Goal: Information Seeking & Learning: Learn about a topic

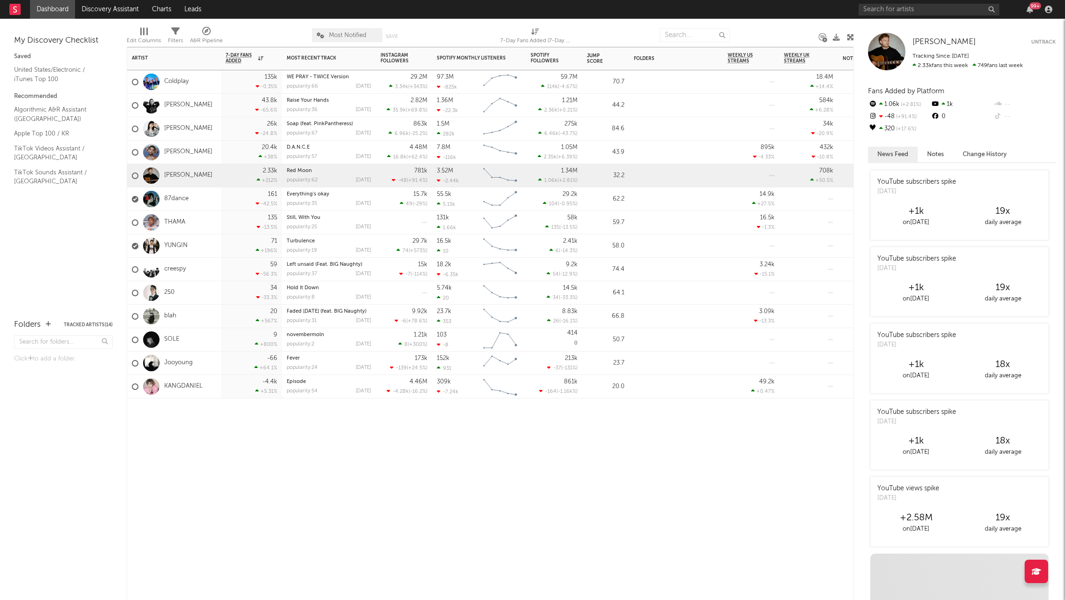
click at [315, 502] on div "Artist Notifications 7-Day Fans Added WoW % Change Most Recent Track Popularity…" at bounding box center [490, 324] width 727 height 554
click at [130, 6] on link "Discovery Assistant" at bounding box center [110, 9] width 70 height 19
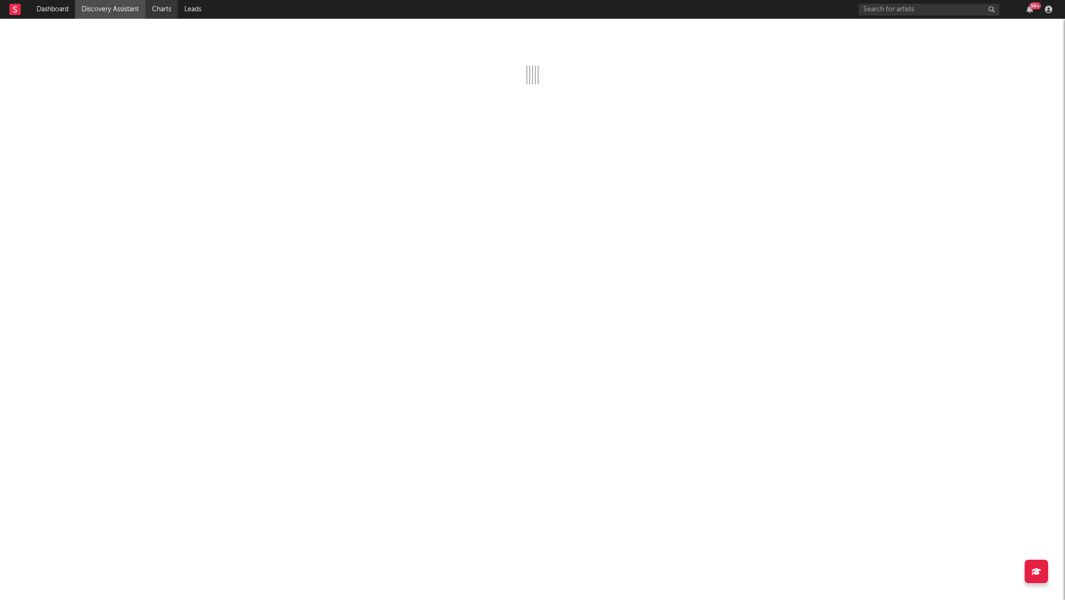
click at [170, 7] on link "Charts" at bounding box center [161, 9] width 32 height 19
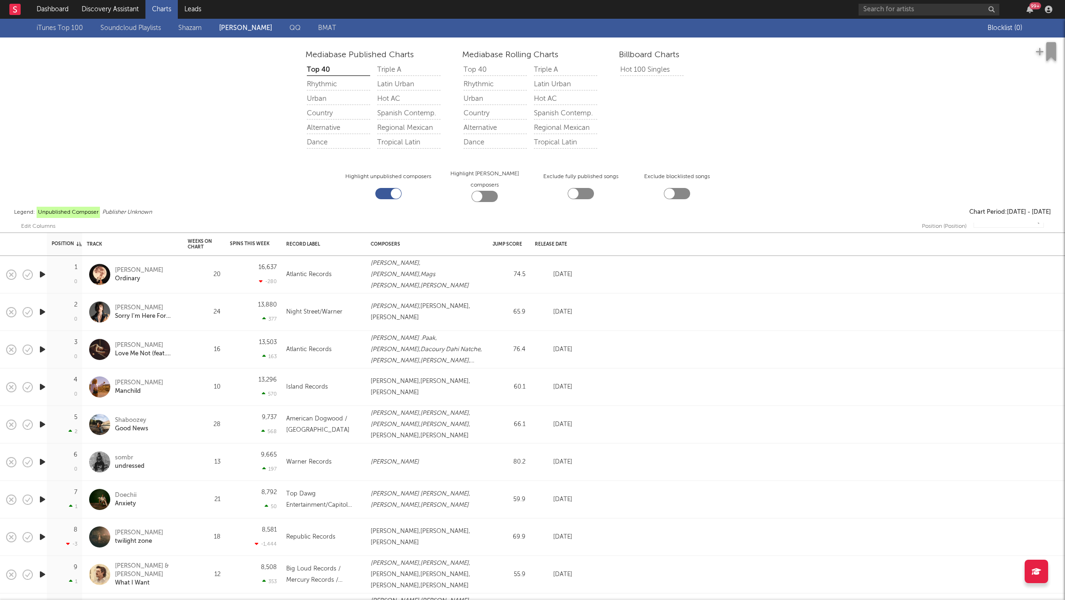
click at [148, 31] on link "Soundcloud Playlists" at bounding box center [130, 28] width 61 height 11
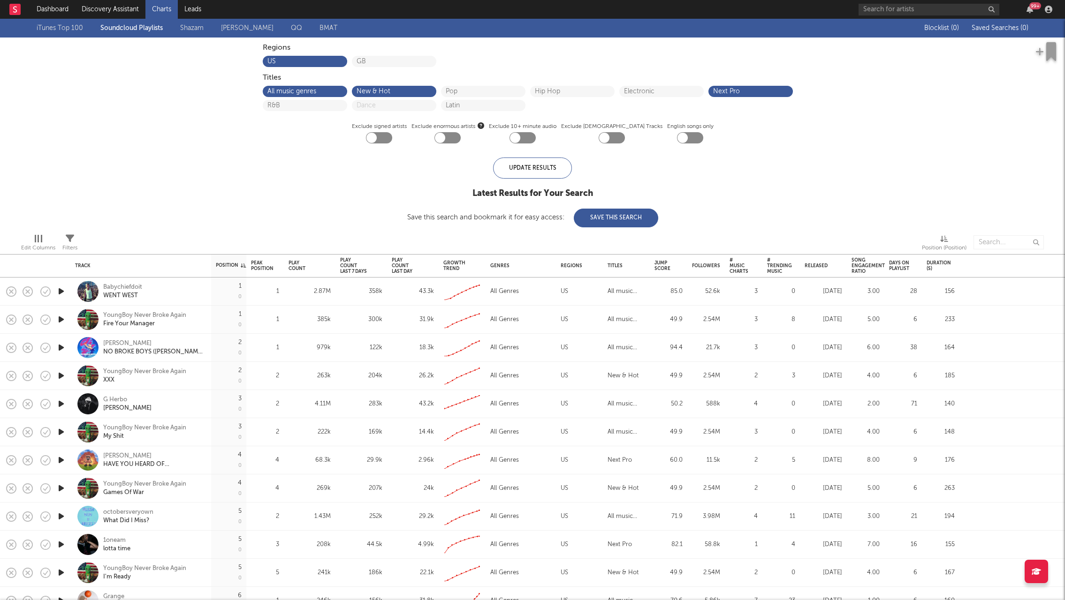
click at [129, 143] on div "iTunes Top 100 Soundcloud Playlists Shazam Warner Chappell QQ BMAT Blocklist ( …" at bounding box center [532, 123] width 1065 height 209
click at [128, 140] on div "iTunes Top 100 Soundcloud Playlists Shazam Warner Chappell QQ BMAT Blocklist ( …" at bounding box center [532, 123] width 1065 height 209
click at [205, 160] on div "iTunes Top 100 Soundcloud Playlists Shazam Warner Chappell QQ BMAT Blocklist ( …" at bounding box center [532, 123] width 1065 height 209
click at [124, 185] on div "iTunes Top 100 Soundcloud Playlists Shazam Warner Chappell QQ BMAT Blocklist ( …" at bounding box center [532, 123] width 1065 height 209
click at [173, 152] on div "iTunes Top 100 Soundcloud Playlists Shazam Warner Chappell QQ BMAT Blocklist ( …" at bounding box center [532, 123] width 1065 height 209
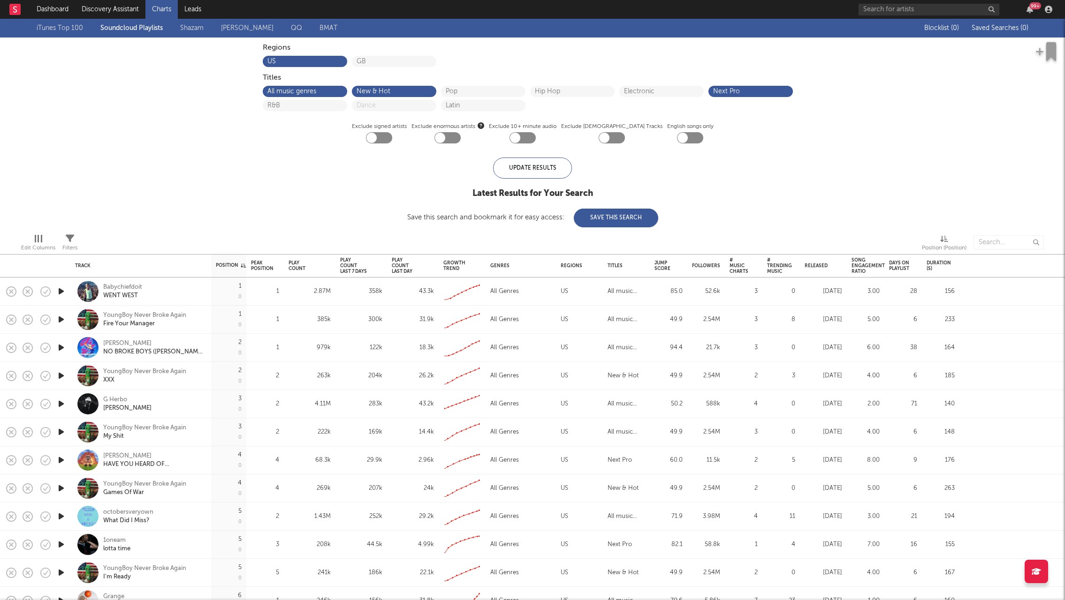
click at [257, 169] on div "iTunes Top 100 Soundcloud Playlists Shazam Warner Chappell QQ BMAT Blocklist ( …" at bounding box center [532, 123] width 1065 height 209
click at [52, 4] on link "Dashboard" at bounding box center [52, 9] width 45 height 19
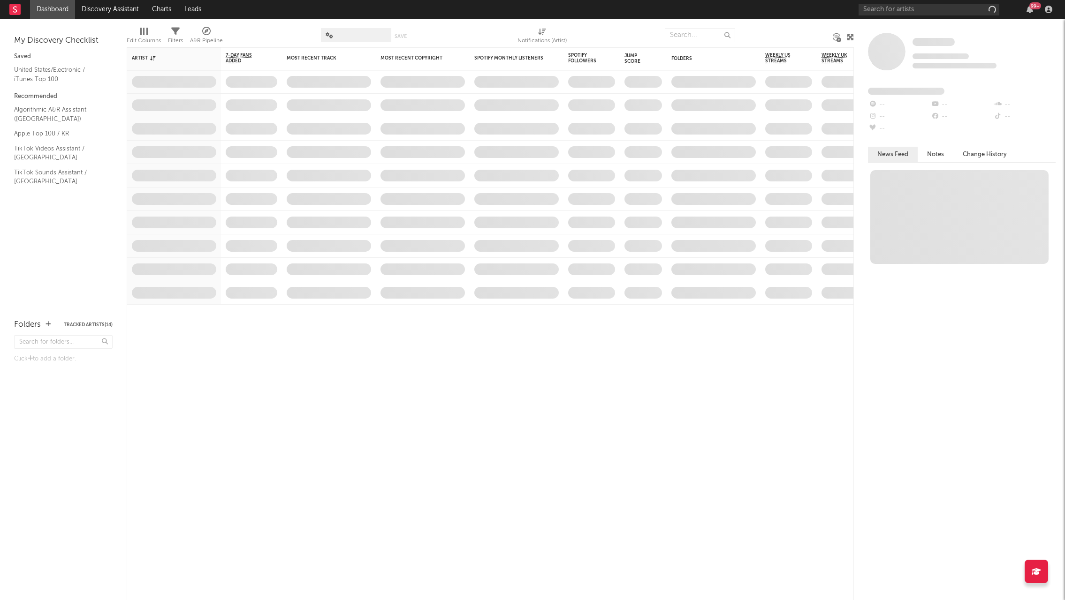
click at [118, 11] on link "Discovery Assistant" at bounding box center [110, 9] width 70 height 19
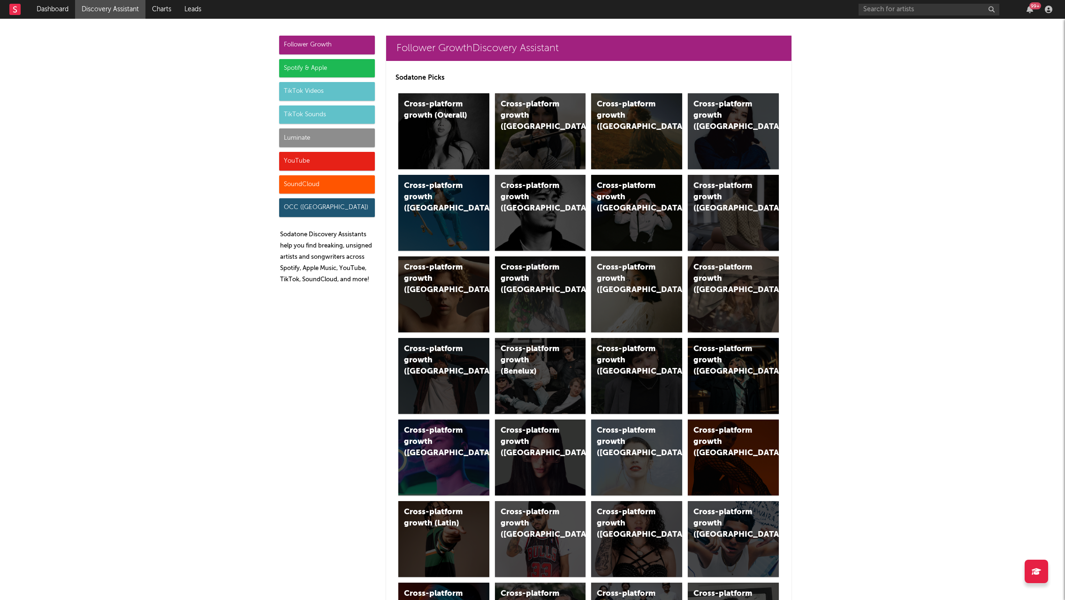
click at [330, 183] on div "SoundCloud" at bounding box center [327, 184] width 96 height 19
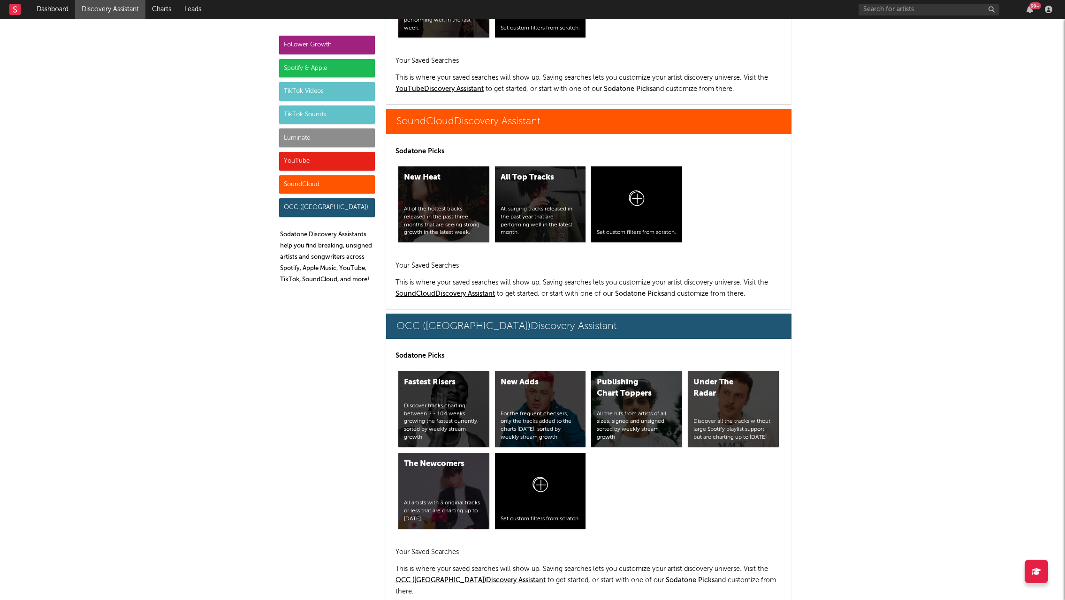
scroll to position [5528, 0]
click at [332, 41] on div "Follower Growth" at bounding box center [327, 45] width 96 height 19
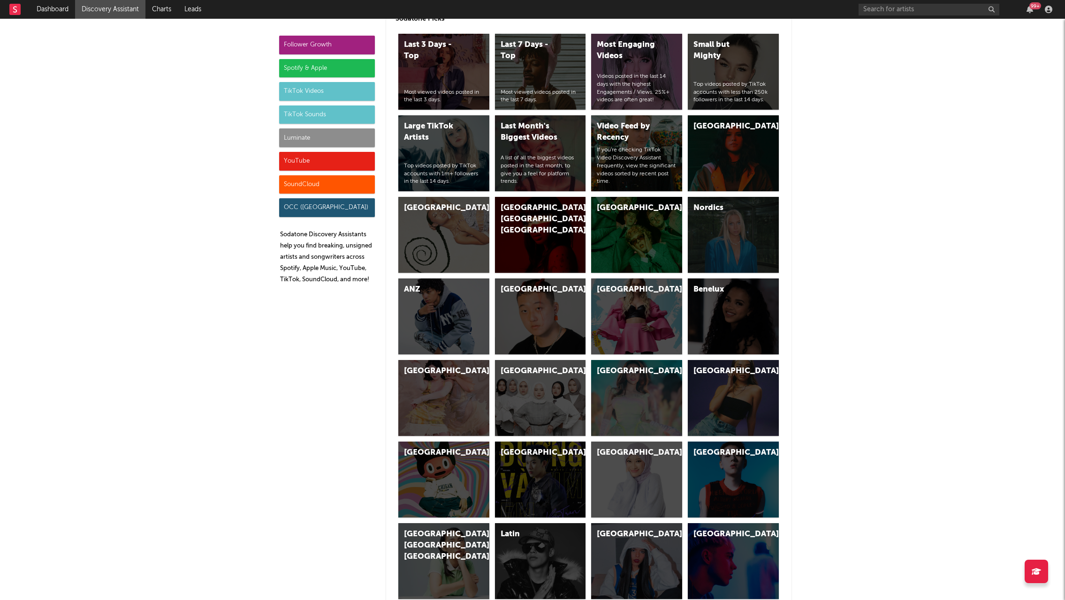
scroll to position [0, 0]
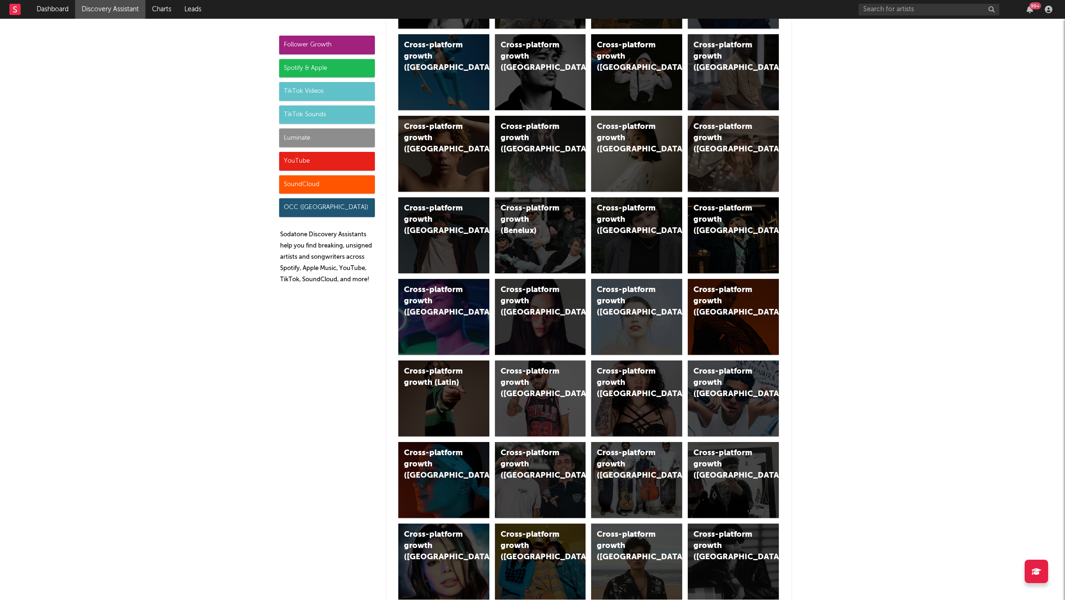
scroll to position [1568, 0]
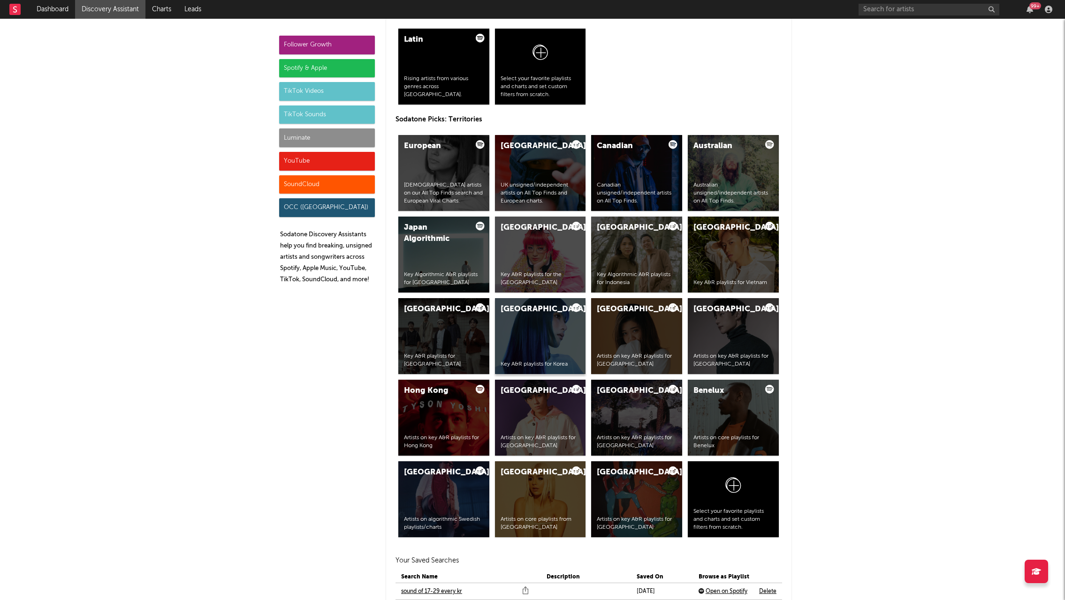
click at [549, 330] on div "Korea Key A&R playlists for Korea" at bounding box center [540, 336] width 91 height 76
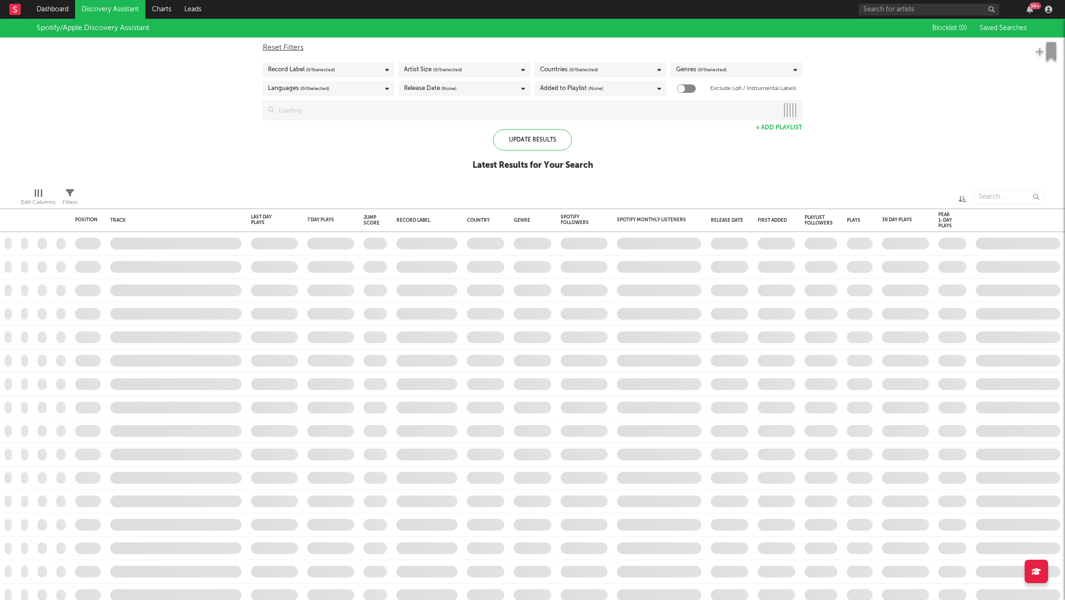
click at [167, 120] on div "Spotify/Apple Discovery Assistant Blocklist ( 0 ) Saved Searches Reset Filters …" at bounding box center [532, 100] width 1065 height 162
checkbox input "true"
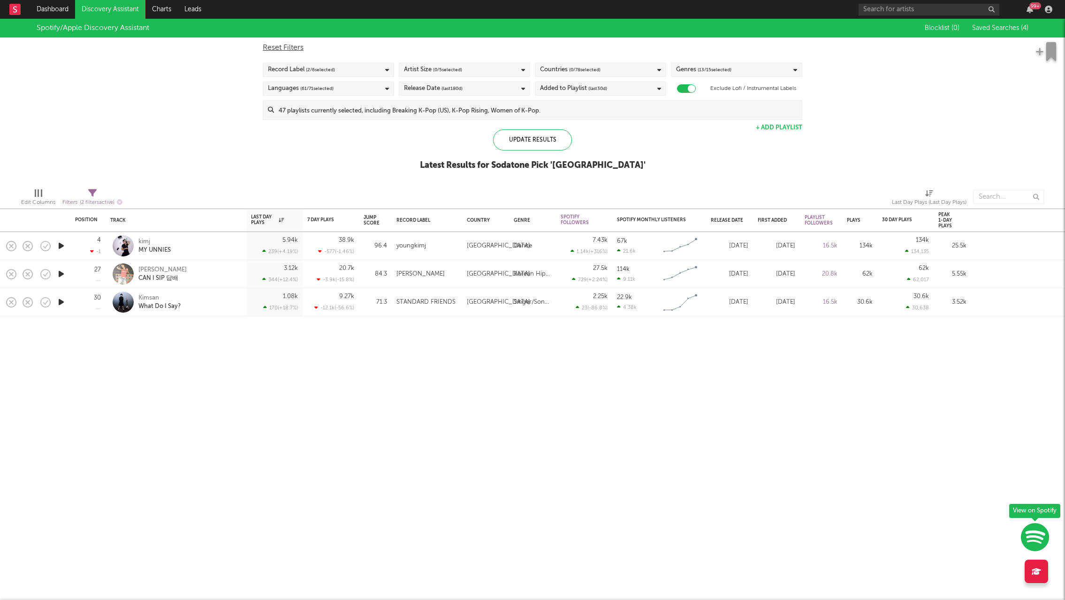
drag, startPoint x: 189, startPoint y: 466, endPoint x: 180, endPoint y: 327, distance: 140.1
click at [189, 464] on div "Position Position Change Track Last Day Plays 1D Change DoD % Growth 7 Day Play…" at bounding box center [532, 310] width 1065 height 582
click at [771, 67] on div "Genres ( 13 / 15 selected)" at bounding box center [736, 70] width 131 height 14
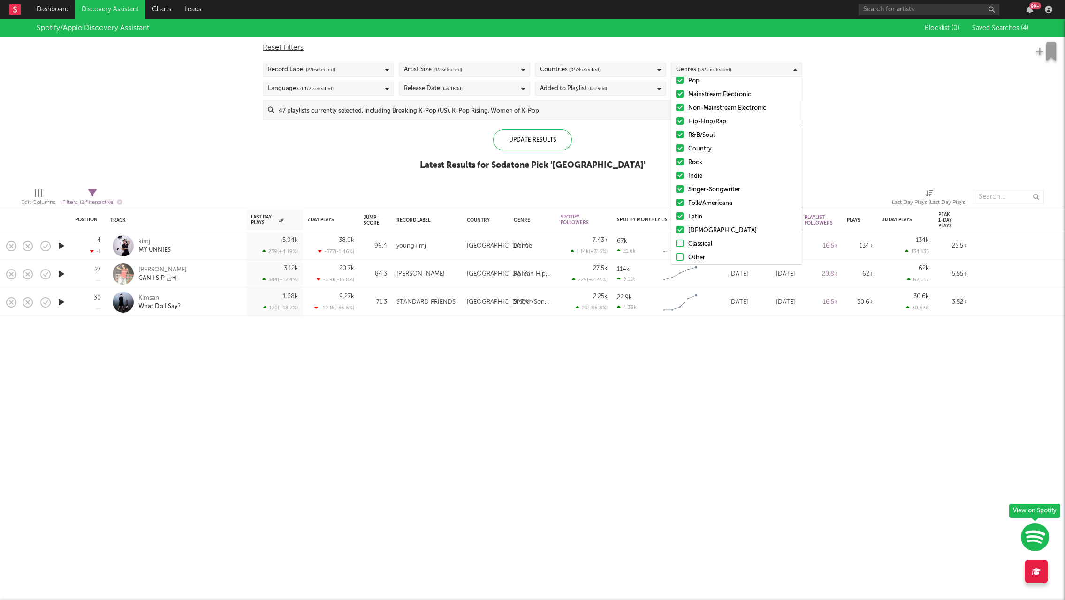
scroll to position [39, 0]
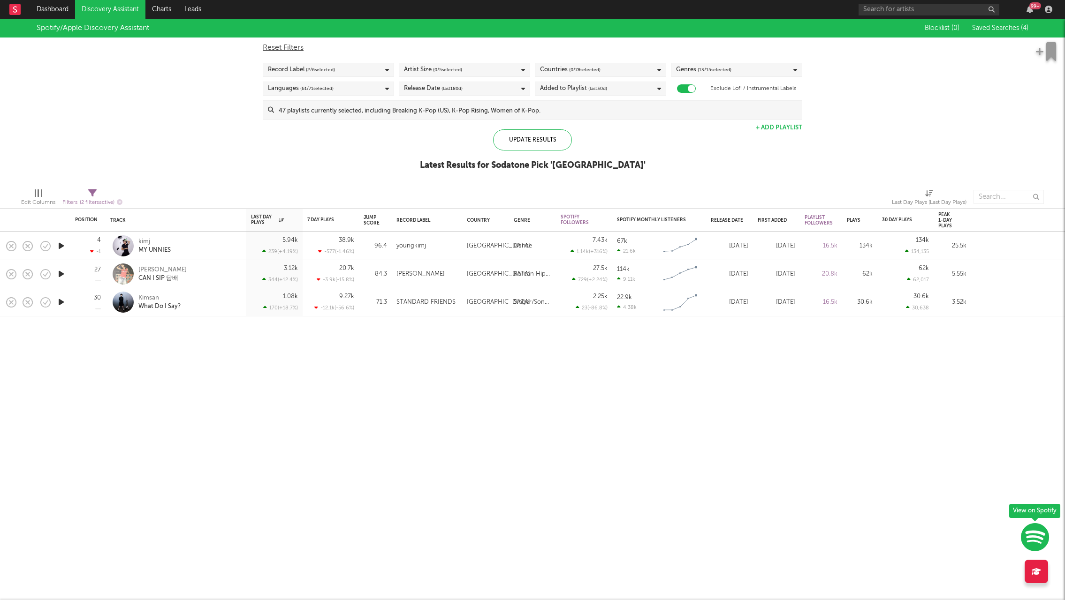
click at [866, 112] on div "Spotify/Apple Discovery Assistant Blocklist ( 0 ) Saved Searches ( 4 ) Reset Fi…" at bounding box center [532, 100] width 1065 height 162
click at [200, 130] on div "Spotify/Apple Discovery Assistant Blocklist ( 0 ) Saved Searches ( 4 ) Reset Fi…" at bounding box center [532, 100] width 1065 height 162
click at [310, 70] on span "( 2 / 6 selected)" at bounding box center [320, 69] width 29 height 11
click at [171, 106] on div "Spotify/Apple Discovery Assistant Blocklist ( 0 ) Saved Searches ( 4 ) Reset Fi…" at bounding box center [532, 100] width 1065 height 162
click at [359, 90] on div "Languages ( 61 / 71 selected)" at bounding box center [328, 89] width 131 height 14
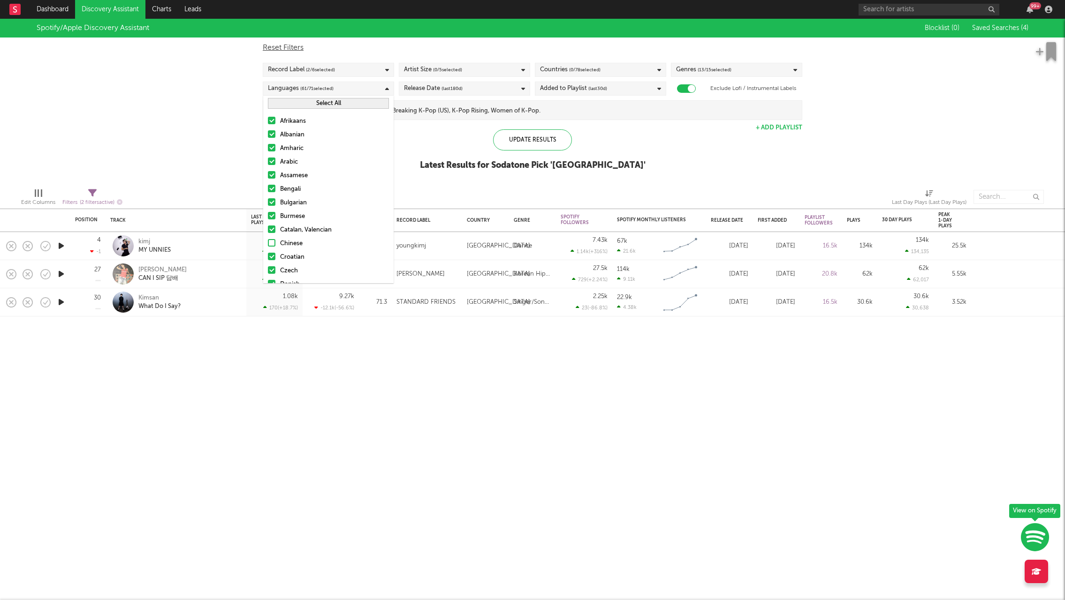
click at [363, 87] on div "Languages ( 61 / 71 selected)" at bounding box center [328, 89] width 131 height 14
click at [357, 69] on div "Record Label ( 2 / 6 selected)" at bounding box center [328, 70] width 131 height 14
click at [368, 69] on div "Record Label ( 2 / 6 selected)" at bounding box center [328, 70] width 131 height 14
click at [501, 71] on div "Artist Size ( 0 / 5 selected)" at bounding box center [464, 70] width 131 height 14
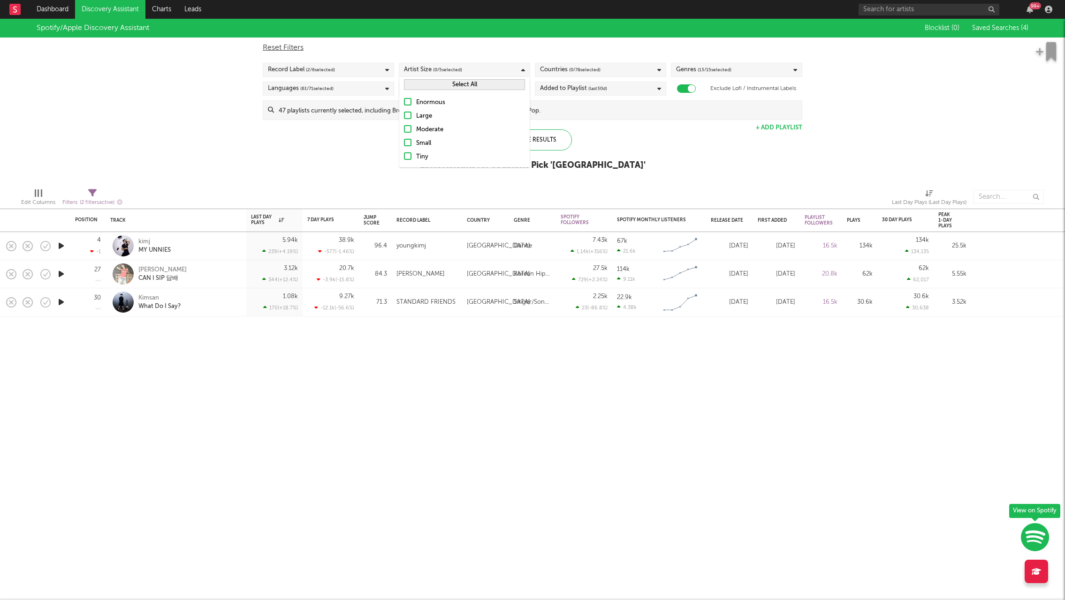
click at [501, 68] on div "Artist Size ( 0 / 5 selected)" at bounding box center [464, 70] width 131 height 14
click at [373, 70] on div "Record Label ( 2 / 6 selected)" at bounding box center [328, 70] width 131 height 14
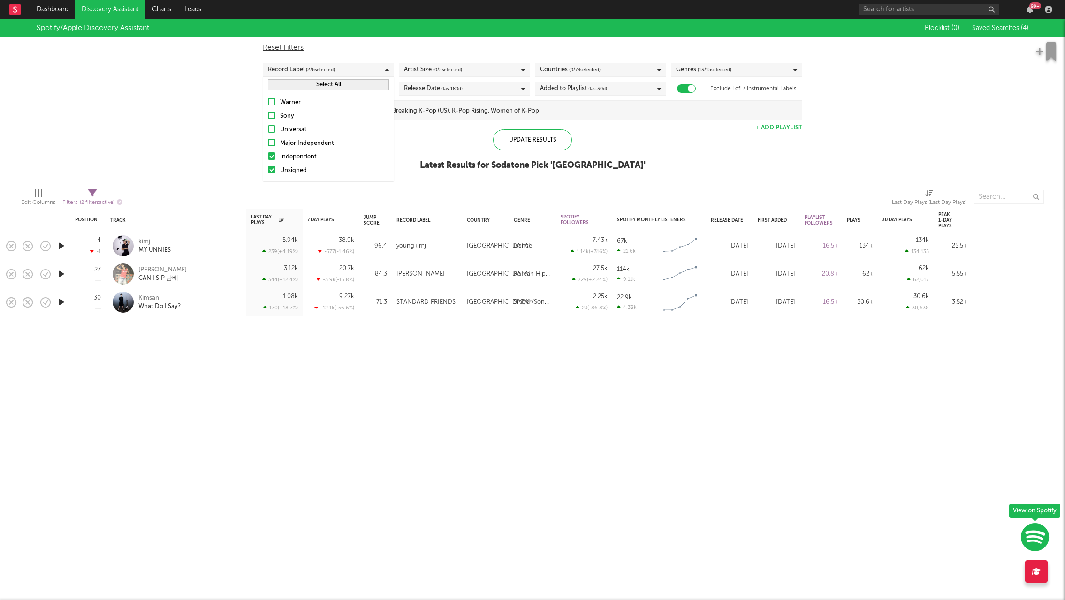
click at [311, 88] on button "Select All" at bounding box center [328, 84] width 121 height 11
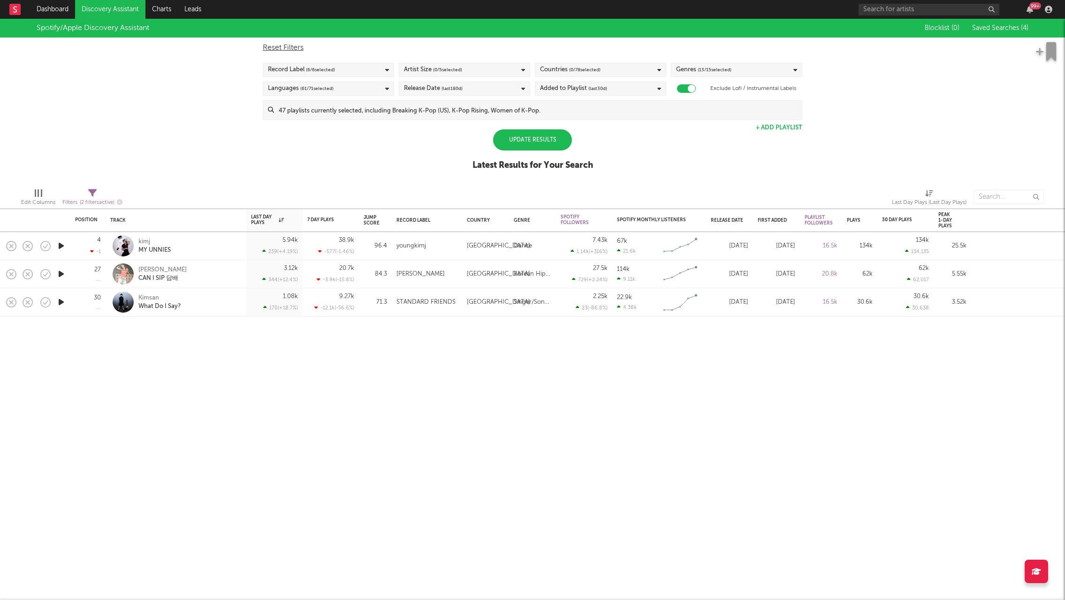
click at [526, 139] on div "Update Results" at bounding box center [532, 139] width 79 height 21
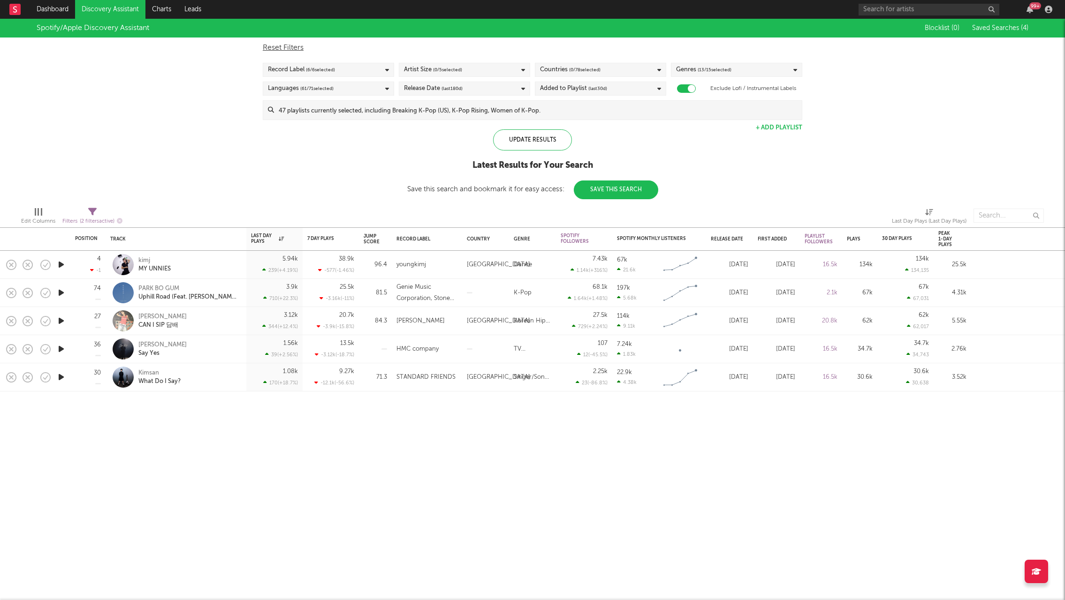
drag, startPoint x: 262, startPoint y: 462, endPoint x: 266, endPoint y: 459, distance: 5.3
click at [264, 460] on div "Position Position Change Track Last Day Plays 1D Change DoD % Growth 7 Day Play…" at bounding box center [532, 310] width 1065 height 582
click at [445, 68] on span "( 0 / 5 selected)" at bounding box center [447, 69] width 29 height 11
click at [465, 84] on button "Select All" at bounding box center [464, 84] width 121 height 11
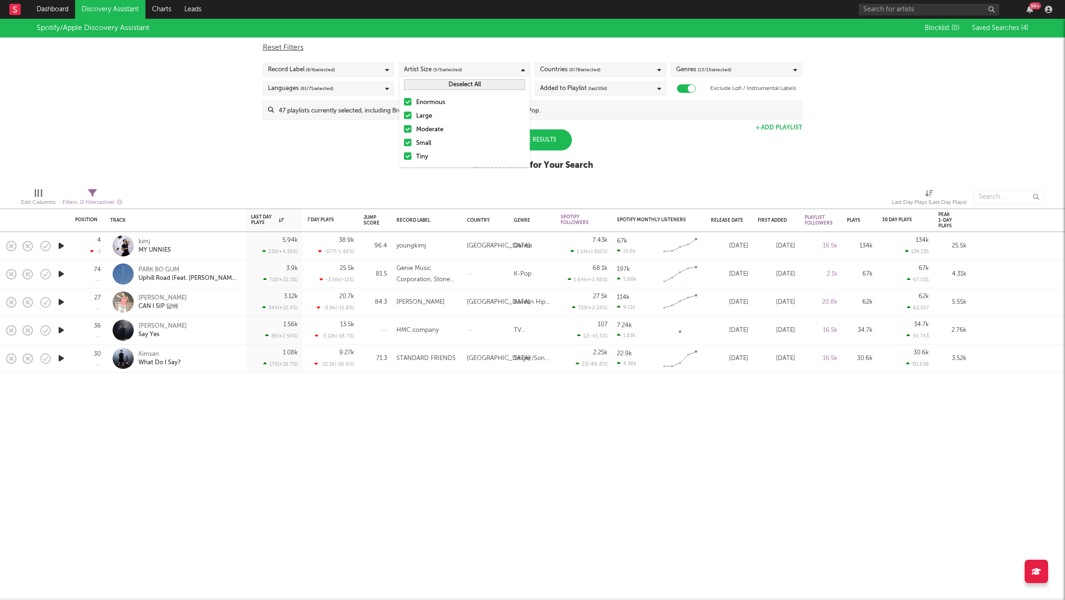
click at [256, 157] on div "Spotify/Apple Discovery Assistant Blocklist ( 0 ) Saved Searches ( 4 ) Reset Fi…" at bounding box center [532, 100] width 1065 height 162
click at [532, 147] on div "Update Results" at bounding box center [532, 139] width 79 height 21
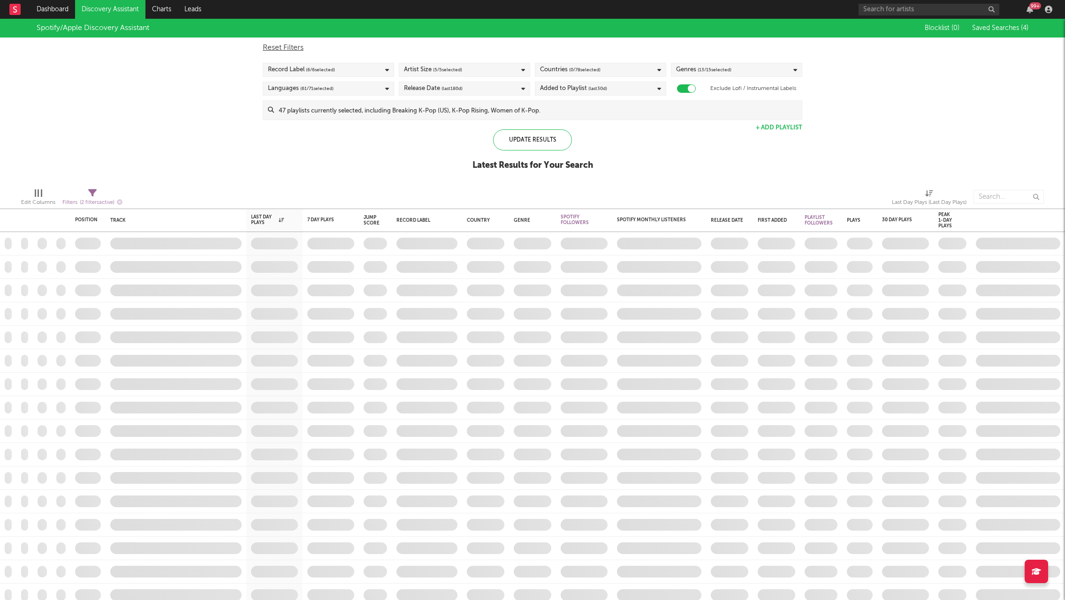
click at [389, 152] on div "Spotify/Apple Discovery Assistant Blocklist ( 0 ) Saved Searches ( 4 ) Reset Fi…" at bounding box center [532, 100] width 1065 height 162
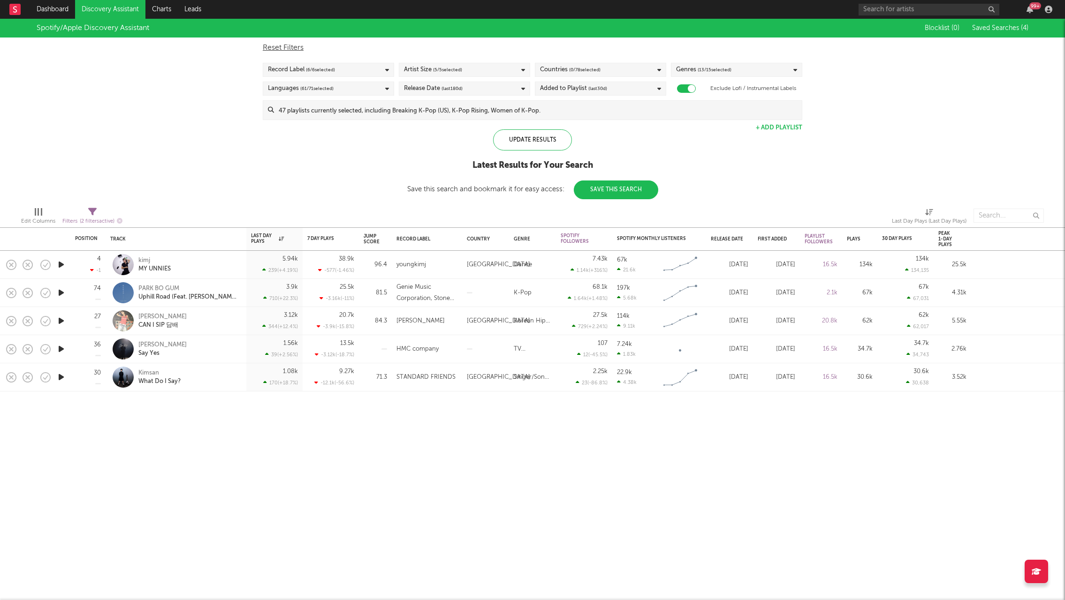
click at [389, 152] on div "Spotify/Apple Discovery Assistant Blocklist ( 0 ) Saved Searches ( 4 ) Reset Fi…" at bounding box center [532, 109] width 1065 height 181
click at [643, 90] on div "Added to Playlist (last 30 d)" at bounding box center [600, 89] width 131 height 14
click at [646, 88] on div "Added to Playlist (last 30 d)" at bounding box center [600, 89] width 131 height 14
click at [519, 87] on div "Release Date (last 180 d)" at bounding box center [464, 89] width 131 height 14
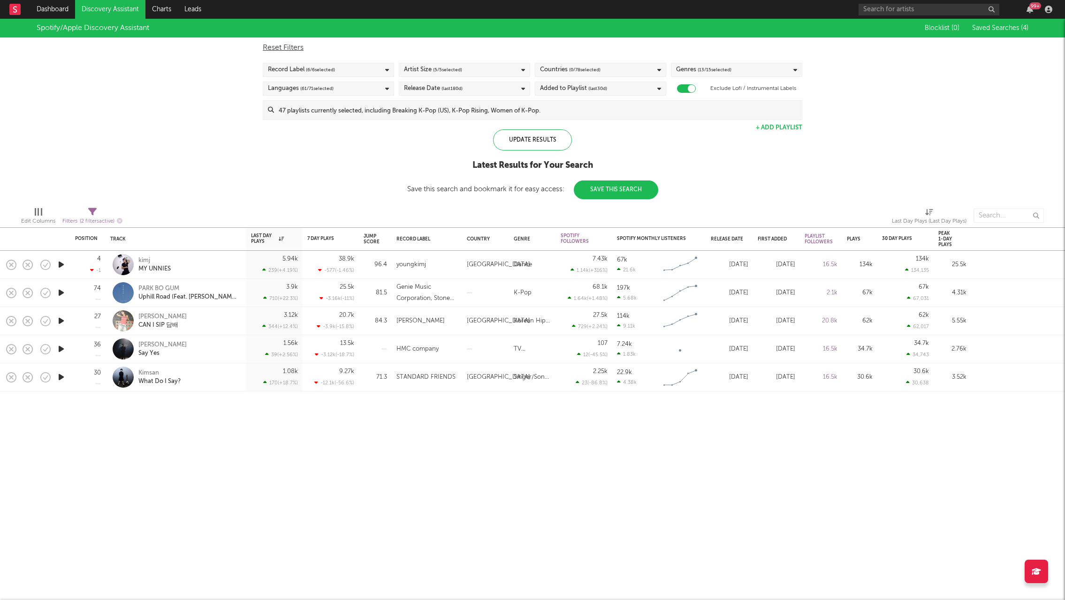
click at [332, 87] on span "( 61 / 71 selected)" at bounding box center [316, 88] width 33 height 11
click at [336, 86] on div "Languages ( 61 / 71 selected)" at bounding box center [328, 89] width 131 height 14
click at [603, 92] on span "(last 30 d)" at bounding box center [597, 88] width 19 height 11
click at [582, 133] on div "Last 60 Days" at bounding box center [606, 133] width 109 height 11
click at [540, 133] on input "Last 60 Days" at bounding box center [540, 133] width 0 height 11
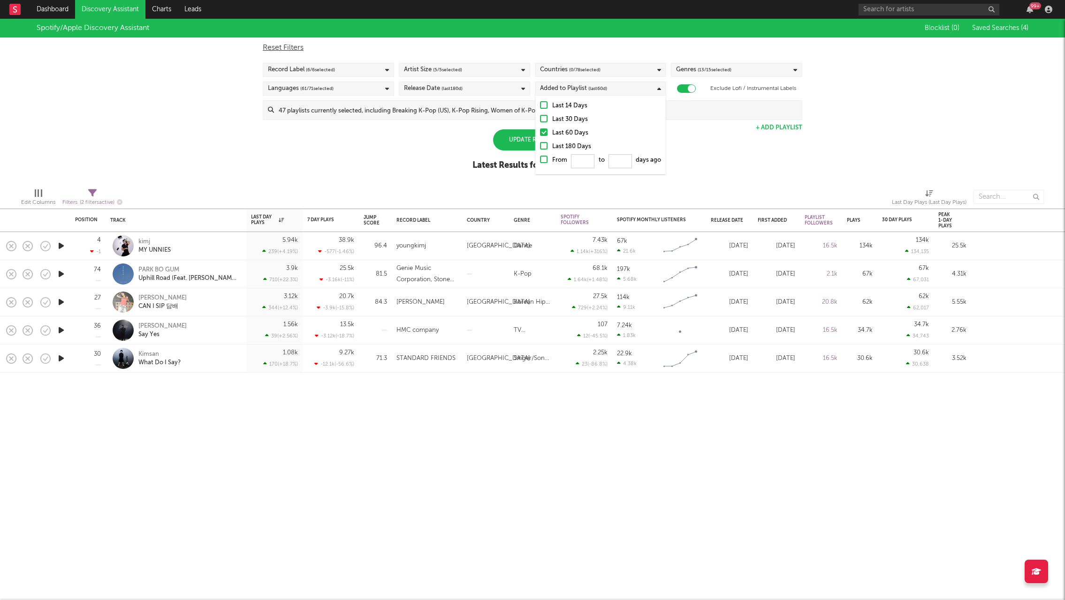
drag, startPoint x: 446, startPoint y: 150, endPoint x: 480, endPoint y: 149, distance: 34.3
click at [450, 150] on div "Spotify/Apple Discovery Assistant Blocklist ( 0 ) Saved Searches ( 4 ) Reset Fi…" at bounding box center [532, 100] width 1065 height 162
click at [528, 140] on div "Update Results" at bounding box center [532, 139] width 79 height 21
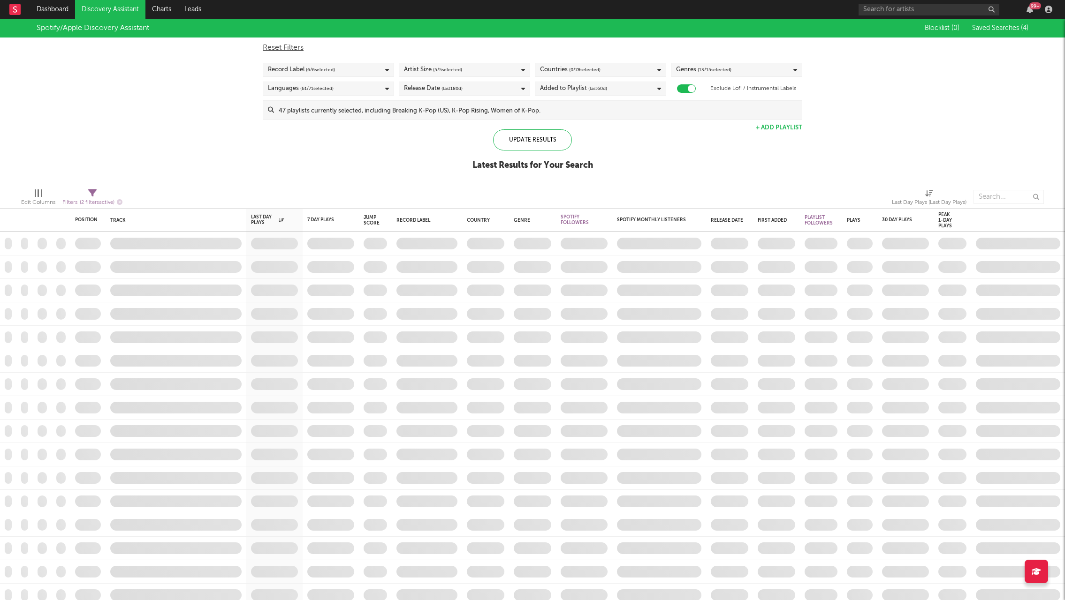
click at [204, 175] on div "Spotify/Apple Discovery Assistant Blocklist ( 0 ) Saved Searches ( 4 ) Reset Fi…" at bounding box center [532, 100] width 1065 height 162
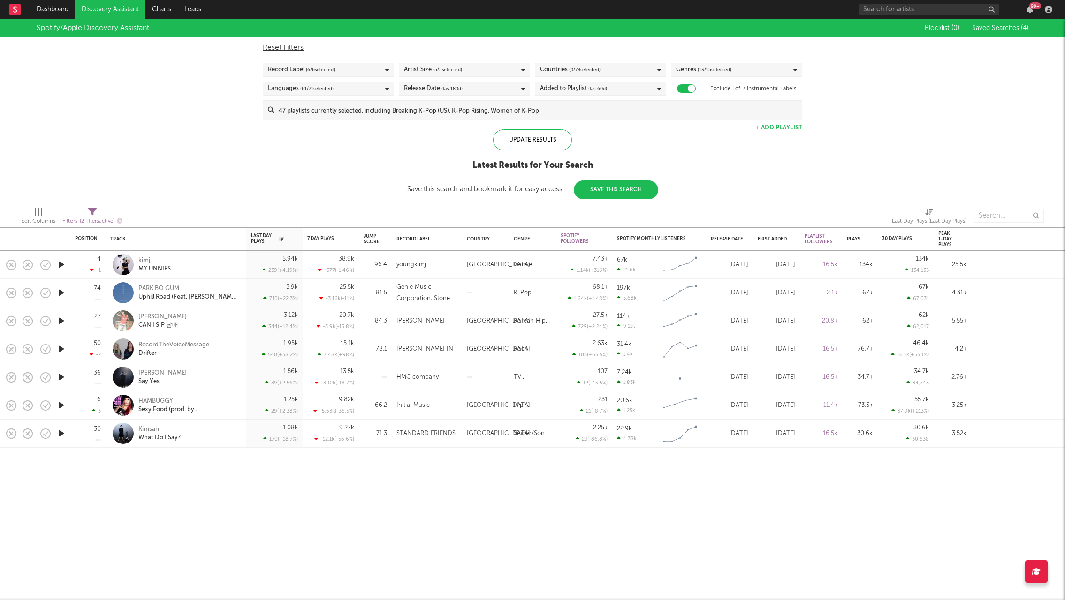
click at [204, 175] on div "Spotify/Apple Discovery Assistant Blocklist ( 0 ) Saved Searches ( 4 ) Reset Fi…" at bounding box center [532, 109] width 1065 height 181
click at [596, 89] on span "(last 60 d)" at bounding box center [597, 88] width 19 height 11
click at [544, 147] on div at bounding box center [544, 146] width 8 height 8
click at [540, 147] on input "Last 180 Days" at bounding box center [540, 146] width 0 height 11
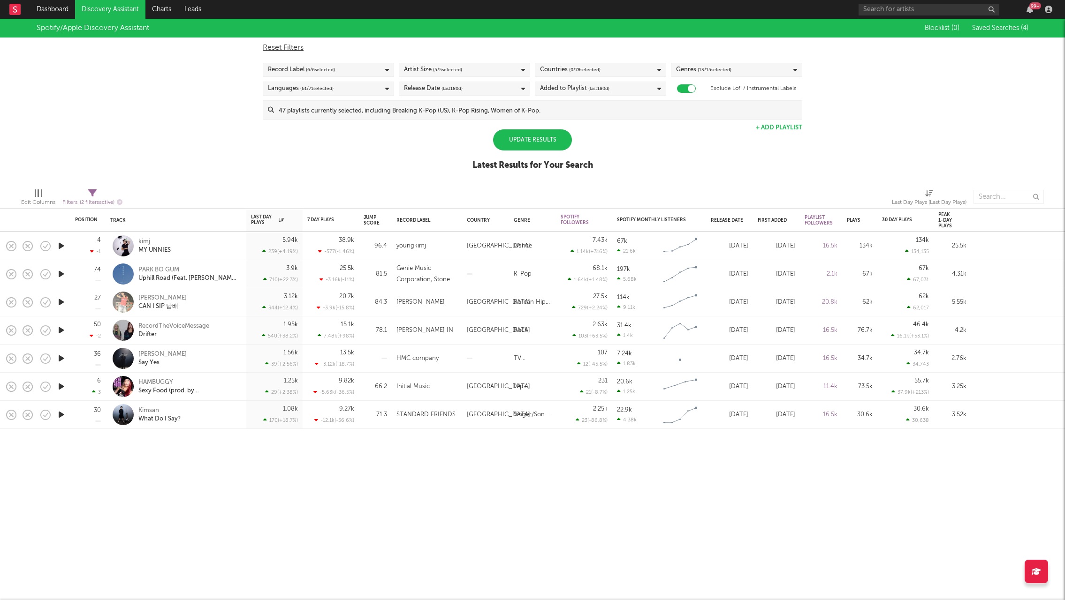
click at [298, 158] on div "Spotify/Apple Discovery Assistant Blocklist ( 0 ) Saved Searches ( 4 ) Reset Fi…" at bounding box center [532, 100] width 1065 height 162
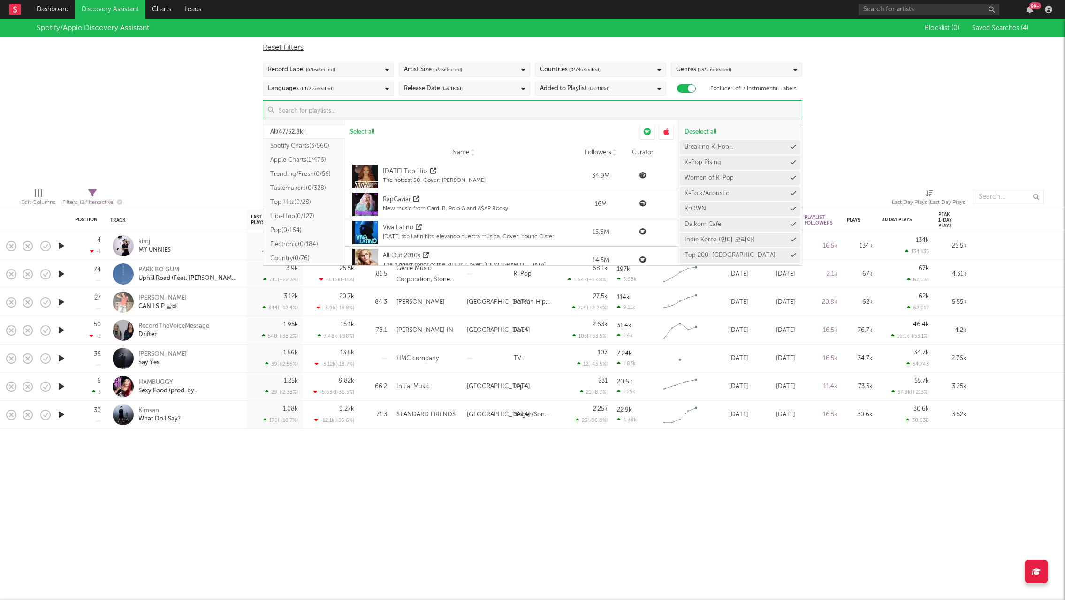
click at [554, 109] on input at bounding box center [538, 110] width 528 height 19
click at [174, 132] on div "Spotify/Apple Discovery Assistant Blocklist ( 0 ) Saved Searches ( 4 ) Reset Fi…" at bounding box center [532, 100] width 1065 height 162
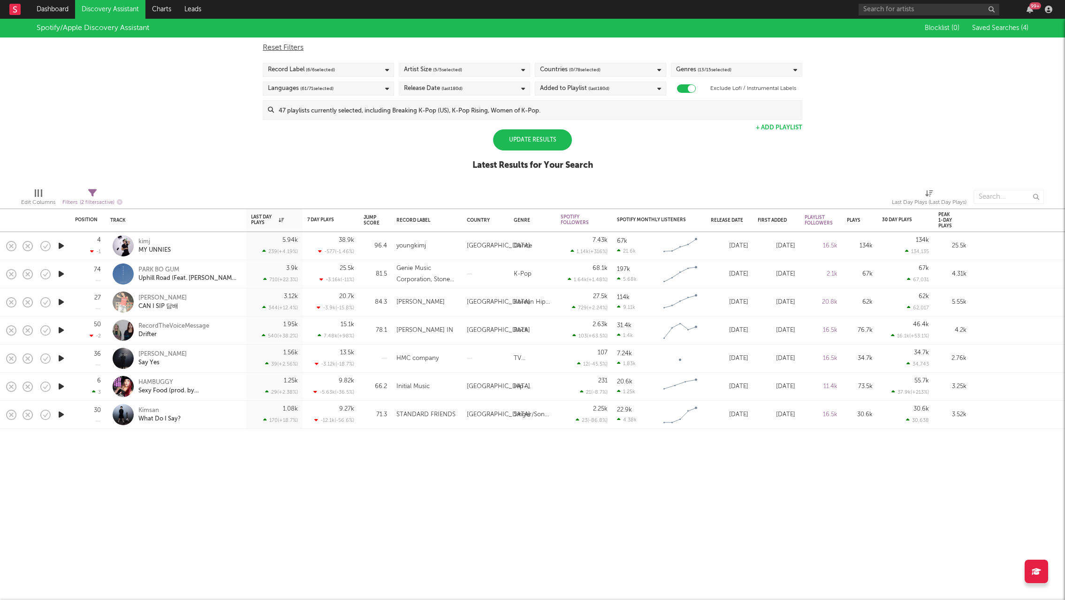
click at [182, 132] on div "Spotify/Apple Discovery Assistant Blocklist ( 0 ) Saved Searches ( 4 ) Reset Fi…" at bounding box center [532, 100] width 1065 height 162
click at [180, 132] on div "Spotify/Apple Discovery Assistant Blocklist ( 0 ) Saved Searches ( 4 ) Reset Fi…" at bounding box center [532, 100] width 1065 height 162
drag, startPoint x: 309, startPoint y: 143, endPoint x: 409, endPoint y: 130, distance: 101.2
click at [309, 143] on div "Spotify/Apple Discovery Assistant Blocklist ( 0 ) Saved Searches ( 4 ) Reset Fi…" at bounding box center [532, 100] width 1065 height 162
click at [446, 106] on input at bounding box center [538, 110] width 528 height 19
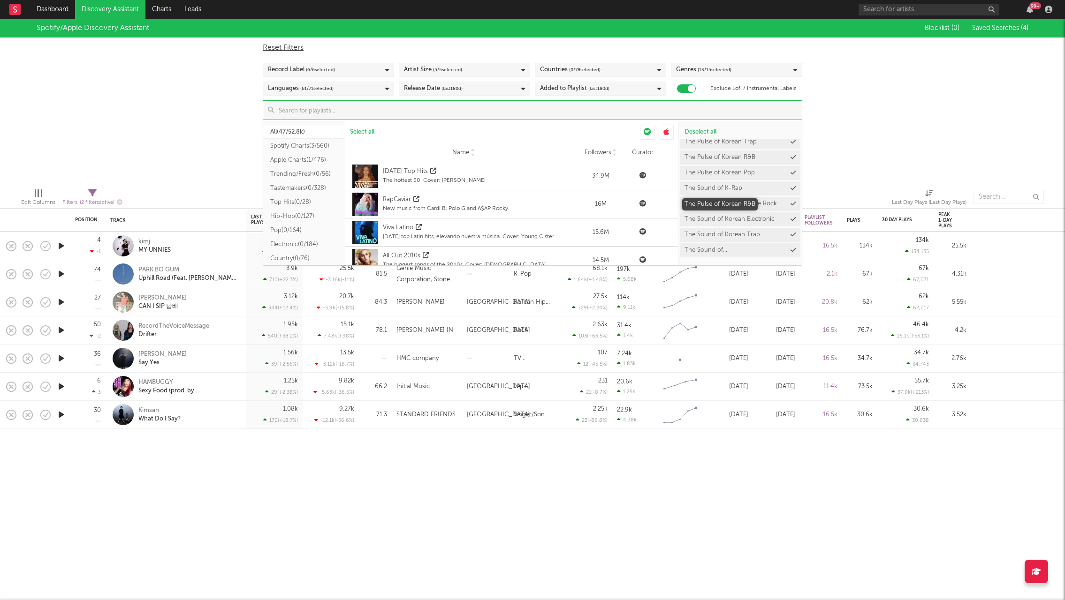
scroll to position [601, 0]
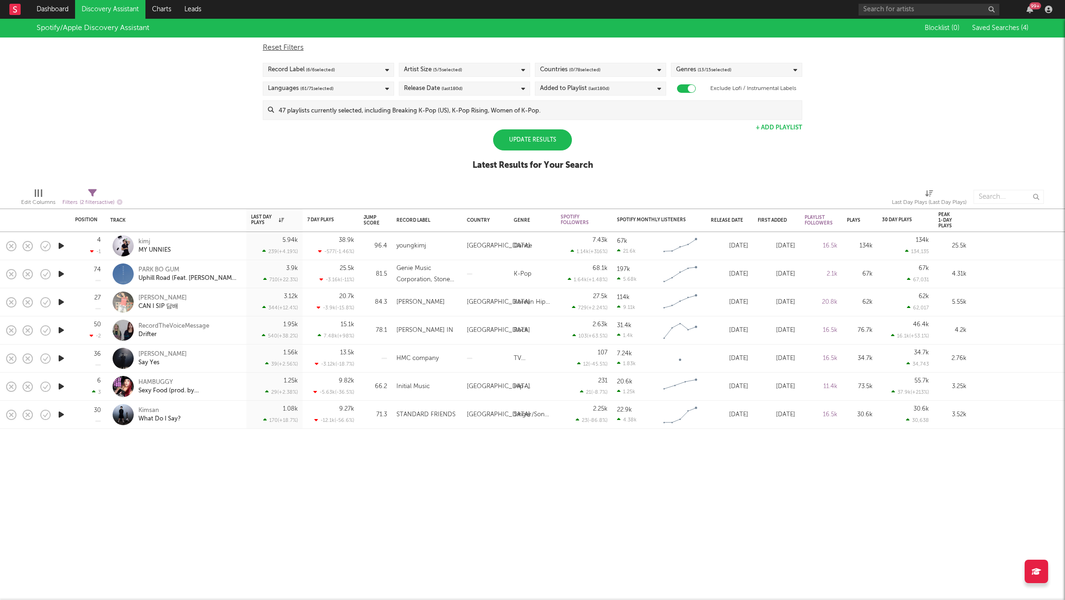
click at [154, 116] on div "Spotify/Apple Discovery Assistant Blocklist ( 0 ) Saved Searches ( 4 ) Reset Fi…" at bounding box center [532, 100] width 1065 height 162
click at [170, 108] on div "Spotify/Apple Discovery Assistant Blocklist ( 0 ) Saved Searches ( 4 ) Reset Fi…" at bounding box center [532, 100] width 1065 height 162
click at [100, 27] on div "Spotify/Apple Discovery Assistant" at bounding box center [93, 28] width 113 height 11
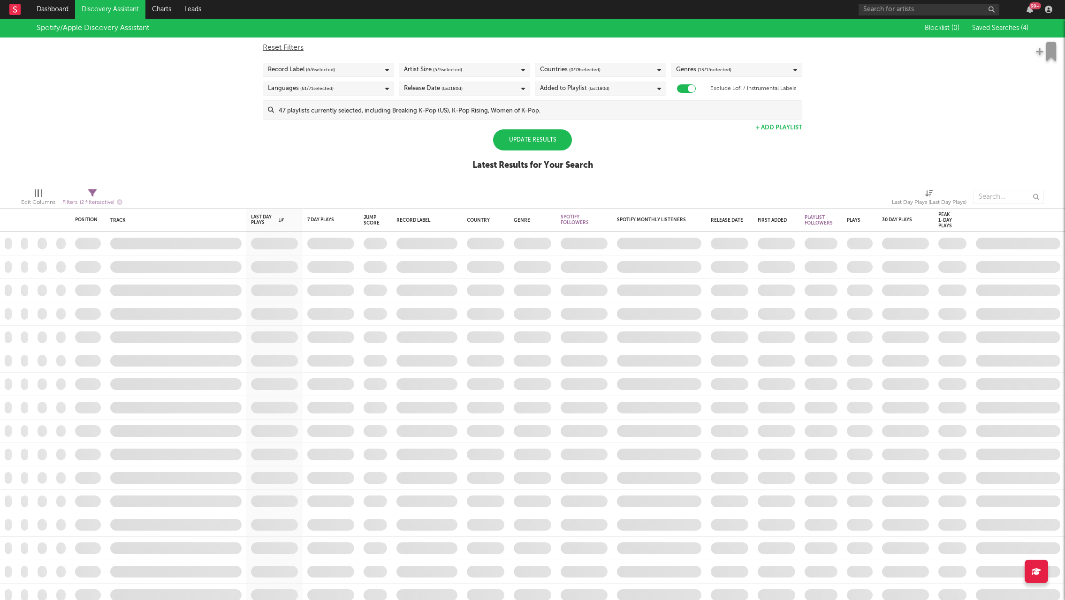
click at [137, 118] on div "Spotify/Apple Discovery Assistant Blocklist ( 0 ) Saved Searches ( 4 ) Reset Fi…" at bounding box center [532, 100] width 1065 height 162
click at [86, 138] on div "Spotify/Apple Discovery Assistant Blocklist ( 0 ) Saved Searches ( 4 ) Reset Fi…" at bounding box center [532, 100] width 1065 height 162
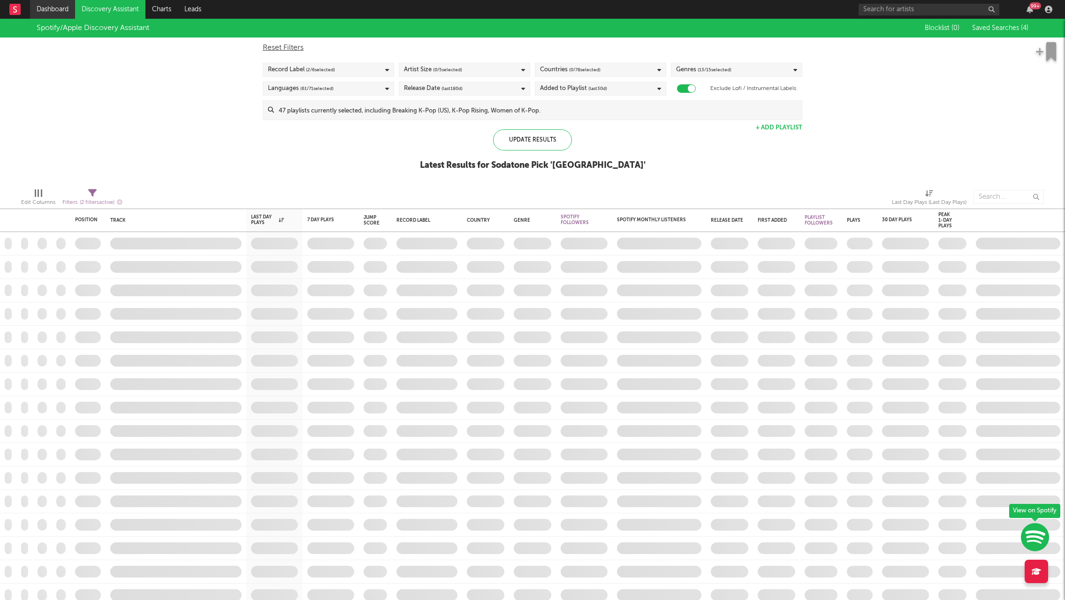
click at [49, 13] on link "Dashboard" at bounding box center [52, 9] width 45 height 19
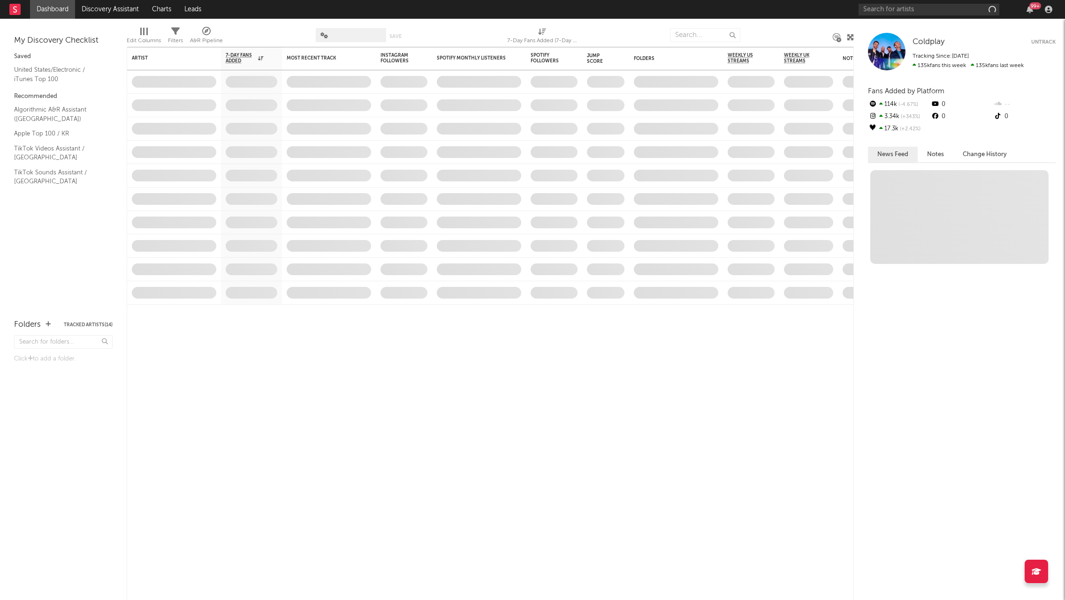
click at [113, 10] on link "Discovery Assistant" at bounding box center [110, 9] width 70 height 19
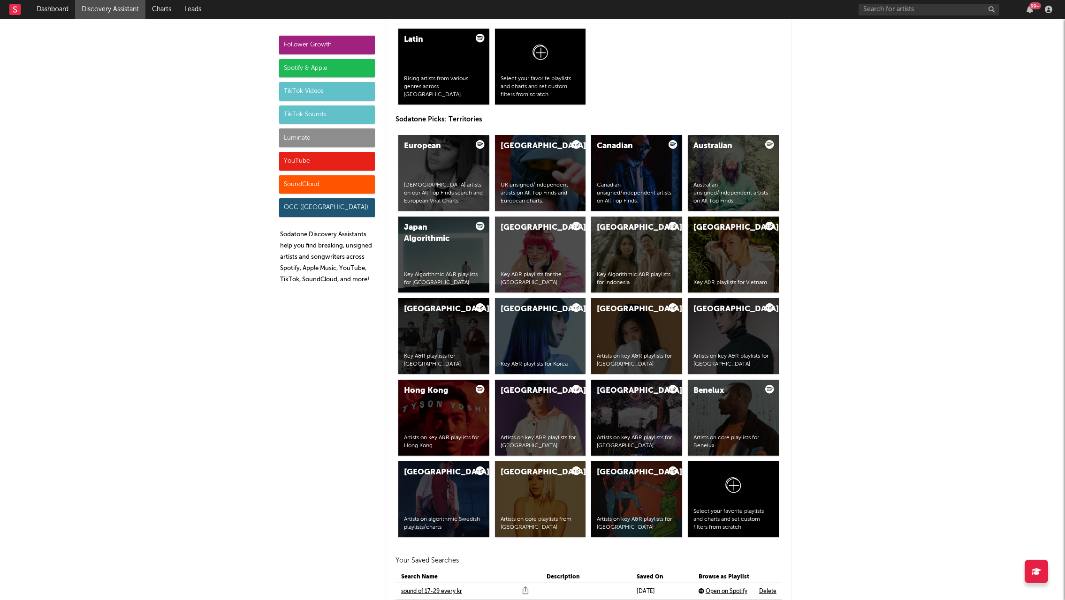
click at [538, 170] on div "United Kingdom UK unsigned/independent artists on All Top Finds and European ch…" at bounding box center [540, 173] width 91 height 76
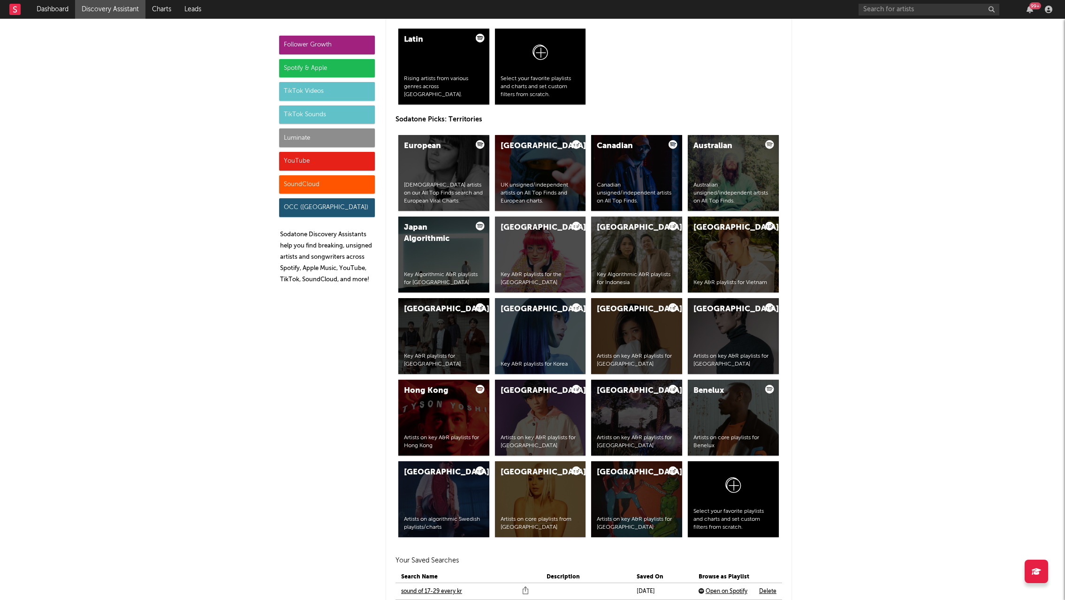
drag, startPoint x: 149, startPoint y: 241, endPoint x: 361, endPoint y: 0, distance: 320.1
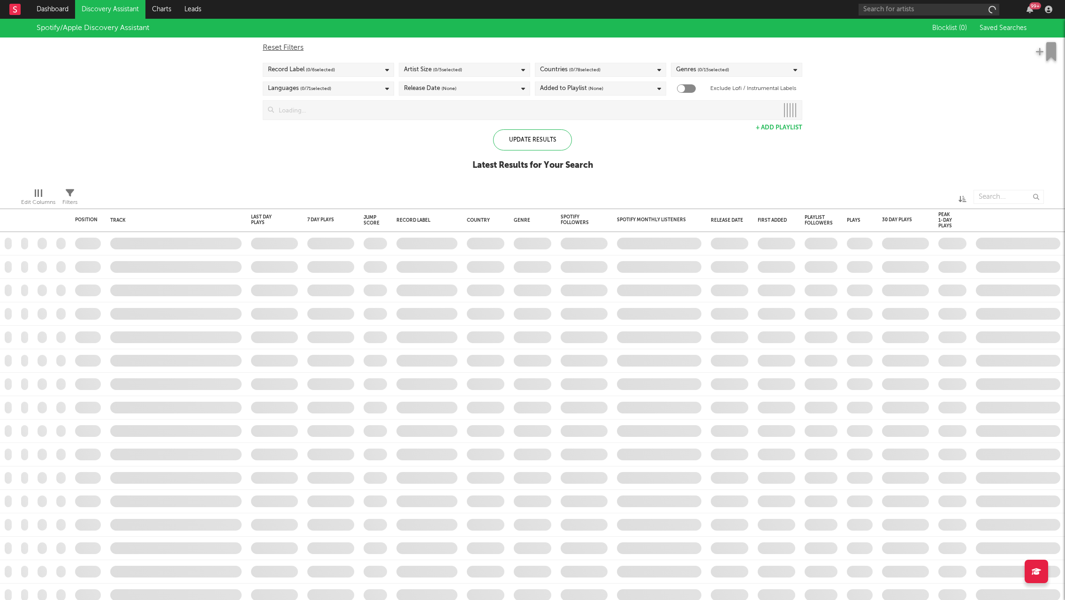
checkbox input "true"
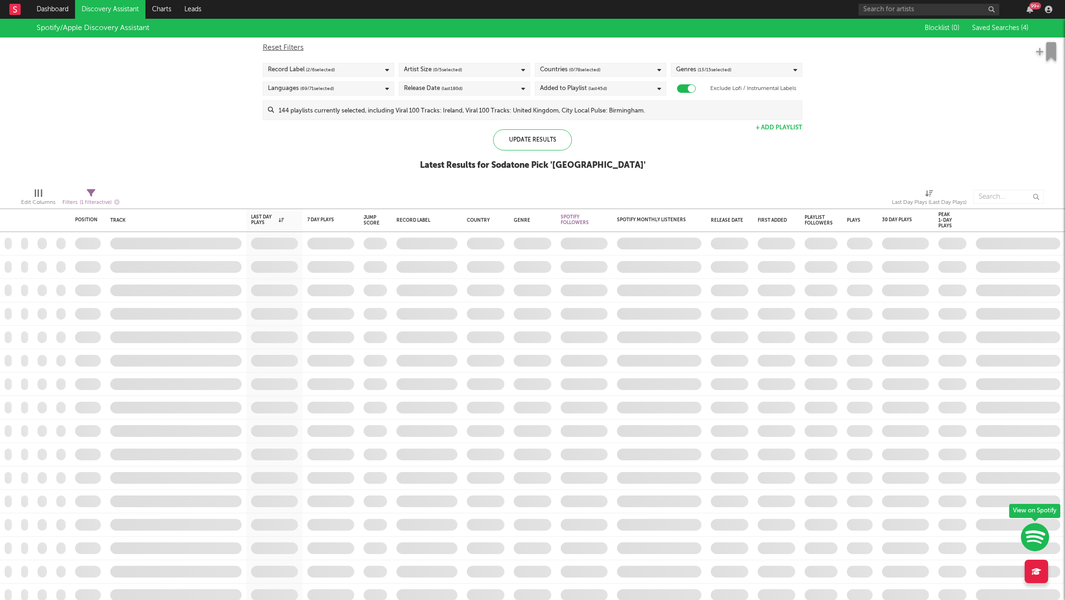
click at [206, 121] on div "Spotify/Apple Discovery Assistant Blocklist ( 0 ) Saved Searches ( 4 ) Reset Fi…" at bounding box center [532, 100] width 1065 height 162
click at [212, 107] on div "Spotify/Apple Discovery Assistant Blocklist ( 0 ) Saved Searches ( 4 ) Reset Fi…" at bounding box center [532, 100] width 1065 height 162
click at [130, 161] on div "Spotify/Apple Discovery Assistant Blocklist ( 0 ) Saved Searches ( 4 ) Reset Fi…" at bounding box center [532, 100] width 1065 height 162
click at [290, 155] on div "Spotify/Apple Discovery Assistant Blocklist ( 0 ) Saved Searches ( 4 ) Reset Fi…" at bounding box center [532, 100] width 1065 height 162
click at [624, 89] on div "Added to Playlist (last 45 d)" at bounding box center [600, 89] width 131 height 14
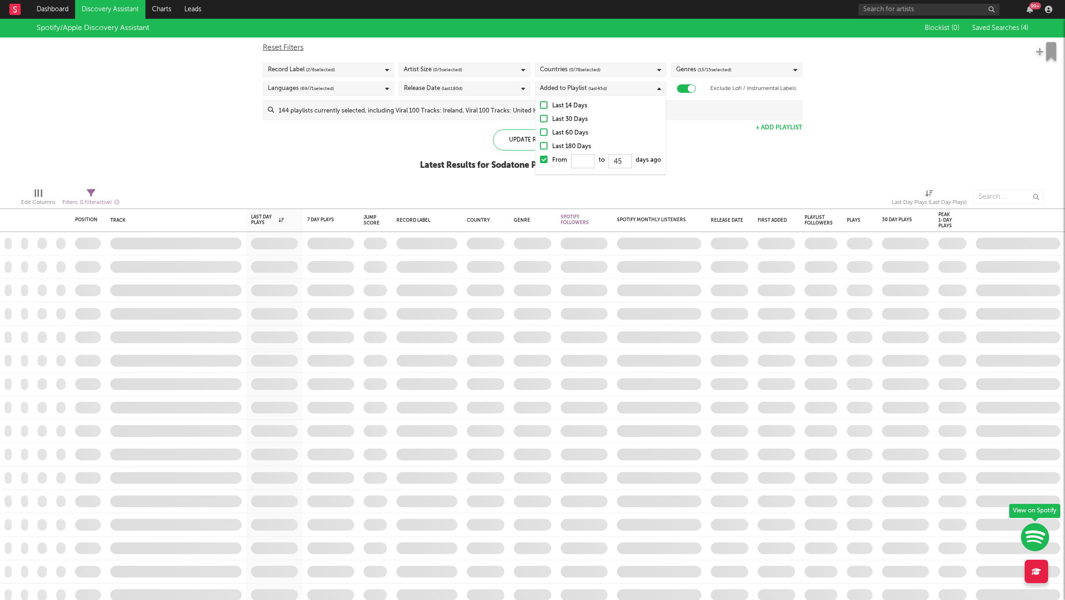
click at [629, 85] on div "Added to Playlist (last 45 d)" at bounding box center [600, 89] width 131 height 14
drag, startPoint x: 299, startPoint y: 156, endPoint x: 512, endPoint y: 138, distance: 213.7
click at [307, 156] on div "Spotify/Apple Discovery Assistant Blocklist ( 0 ) Saved Searches ( 4 ) Reset Fi…" at bounding box center [532, 100] width 1065 height 162
click at [516, 137] on div "Update Results" at bounding box center [532, 139] width 79 height 21
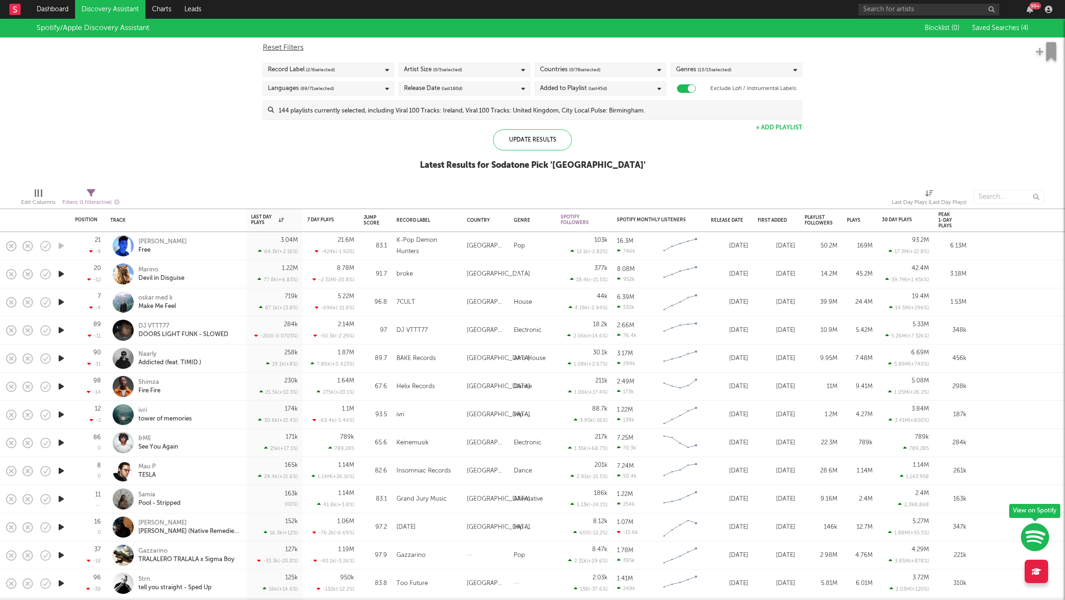
click at [78, 135] on div "Spotify/Apple Discovery Assistant Blocklist ( 0 ) Saved Searches ( 4 ) Reset Fi…" at bounding box center [532, 100] width 1065 height 162
click at [182, 150] on div "Spotify/Apple Discovery Assistant Blocklist ( 0 ) Saved Searches ( 4 ) Reset Fi…" at bounding box center [532, 100] width 1065 height 162
click at [278, 143] on div "Spotify/Apple Discovery Assistant Blocklist ( 0 ) Saved Searches ( 4 ) Reset Fi…" at bounding box center [532, 100] width 1065 height 162
click at [305, 150] on div "Spotify/Apple Discovery Assistant Blocklist ( 0 ) Saved Searches ( 4 ) Reset Fi…" at bounding box center [532, 100] width 1065 height 162
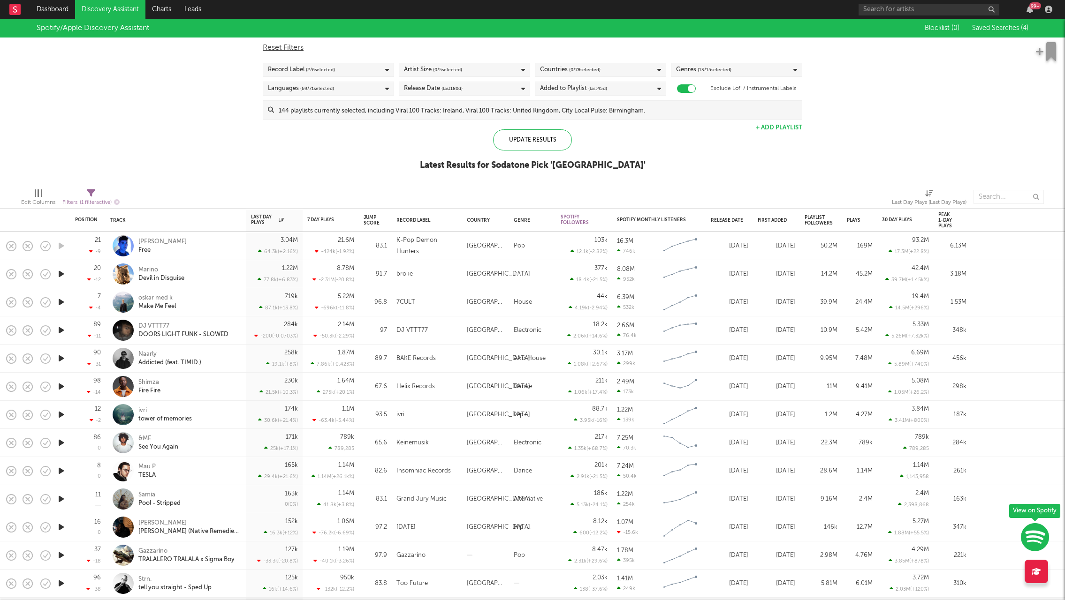
click at [305, 150] on div "Spotify/Apple Discovery Assistant Blocklist ( 0 ) Saved Searches ( 4 ) Reset Fi…" at bounding box center [532, 100] width 1065 height 162
click at [211, 141] on div "Spotify/Apple Discovery Assistant Blocklist ( 0 ) Saved Searches ( 4 ) Reset Fi…" at bounding box center [532, 100] width 1065 height 162
click at [213, 131] on div "Spotify/Apple Discovery Assistant Blocklist ( 0 ) Saved Searches ( 4 ) Reset Fi…" at bounding box center [532, 100] width 1065 height 162
click at [330, 165] on div "Spotify/Apple Discovery Assistant Blocklist ( 0 ) Saved Searches ( 4 ) Reset Fi…" at bounding box center [532, 100] width 1065 height 162
click at [373, 218] on div "Jump Score" at bounding box center [372, 220] width 16 height 11
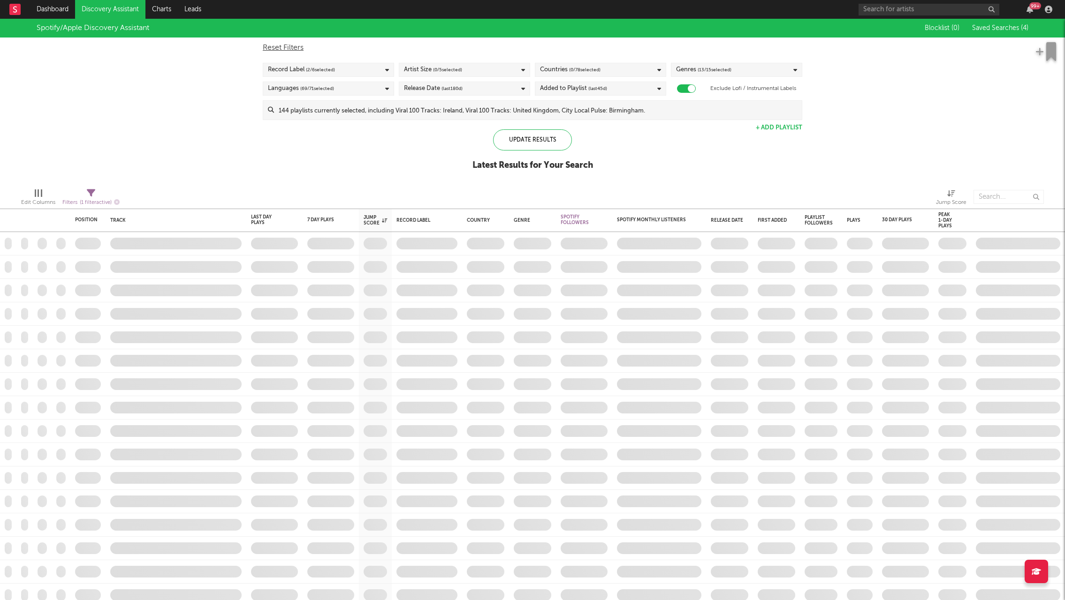
click at [333, 167] on div "Spotify/Apple Discovery Assistant Blocklist ( 0 ) Saved Searches ( 4 ) Reset Fi…" at bounding box center [532, 100] width 1065 height 162
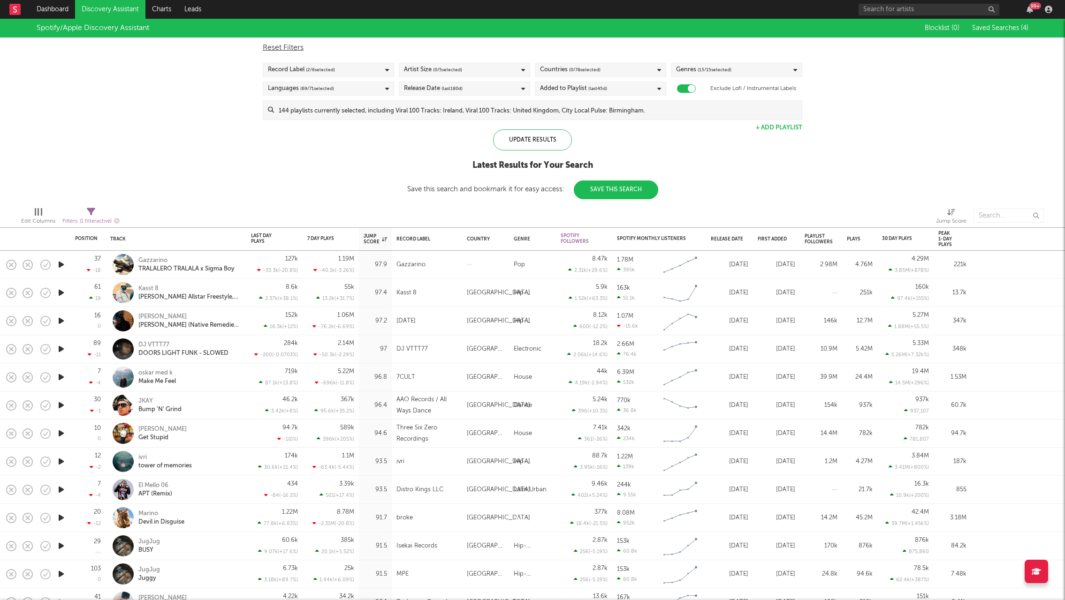
click at [570, 69] on span "( 0 / 78 selected)" at bounding box center [584, 69] width 31 height 11
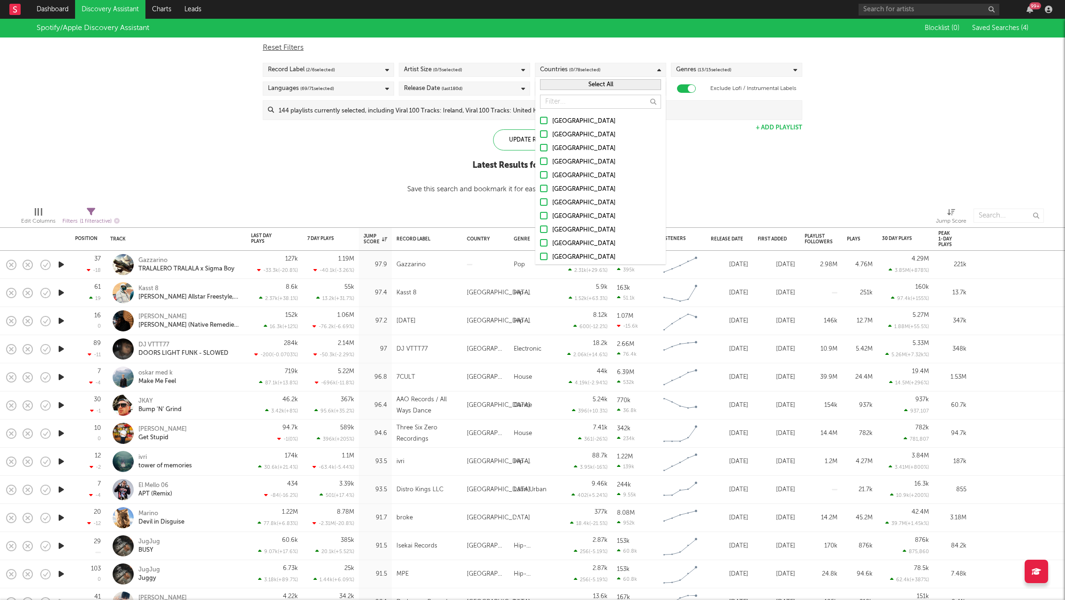
click at [548, 162] on label "[GEOGRAPHIC_DATA]" at bounding box center [600, 162] width 121 height 11
click at [540, 162] on input "[GEOGRAPHIC_DATA]" at bounding box center [540, 162] width 0 height 11
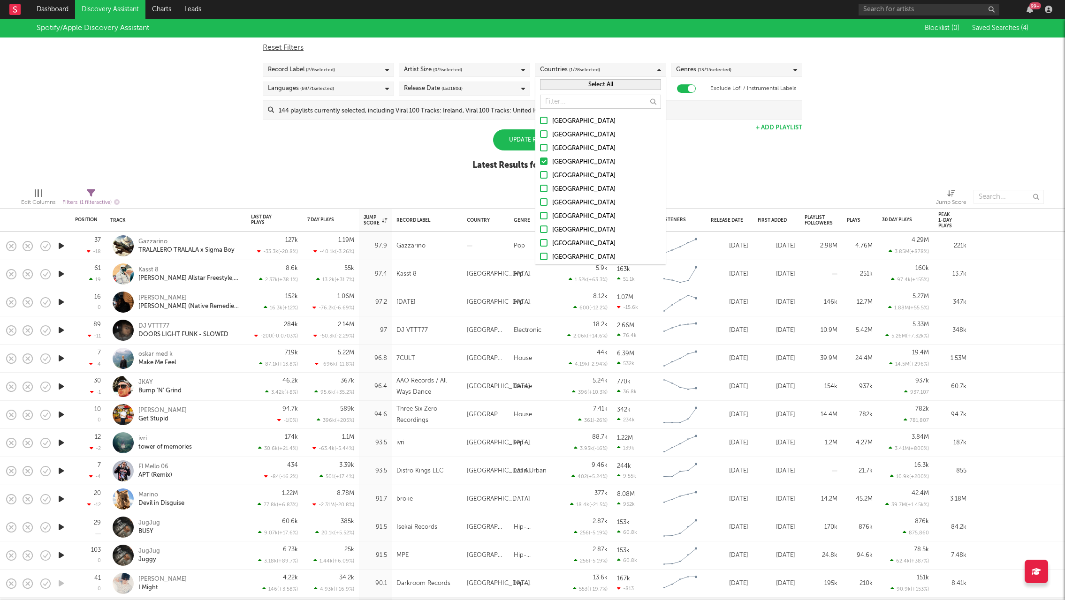
click at [334, 159] on div "Spotify/Apple Discovery Assistant Blocklist ( 0 ) Saved Searches ( 4 ) Reset Fi…" at bounding box center [532, 100] width 1065 height 162
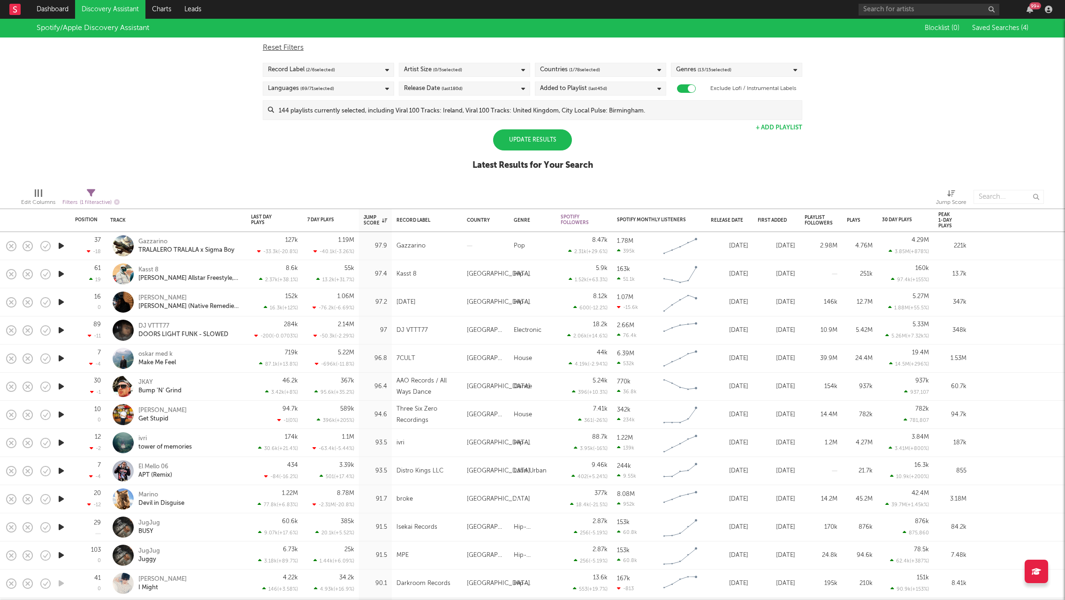
click at [548, 137] on div "Update Results" at bounding box center [532, 139] width 79 height 21
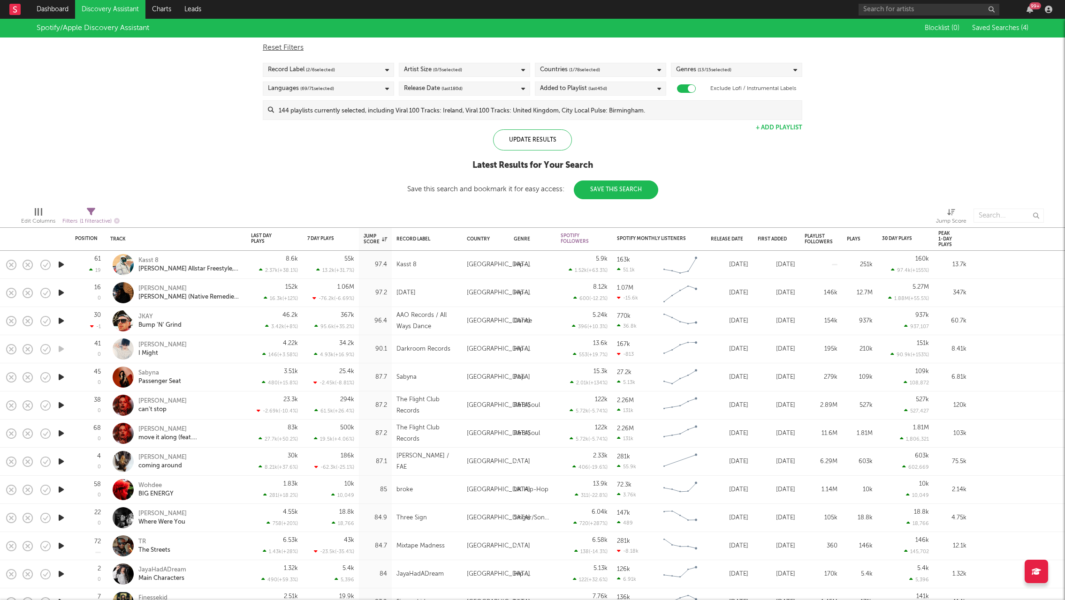
click at [280, 169] on div "Spotify/Apple Discovery Assistant Blocklist ( 0 ) Saved Searches ( 4 ) Reset Fi…" at bounding box center [532, 109] width 1065 height 181
click at [321, 179] on div "Spotify/Apple Discovery Assistant Blocklist ( 0 ) Saved Searches ( 4 ) Reset Fi…" at bounding box center [532, 109] width 1065 height 181
click at [87, 14] on link "Discovery Assistant" at bounding box center [110, 9] width 70 height 19
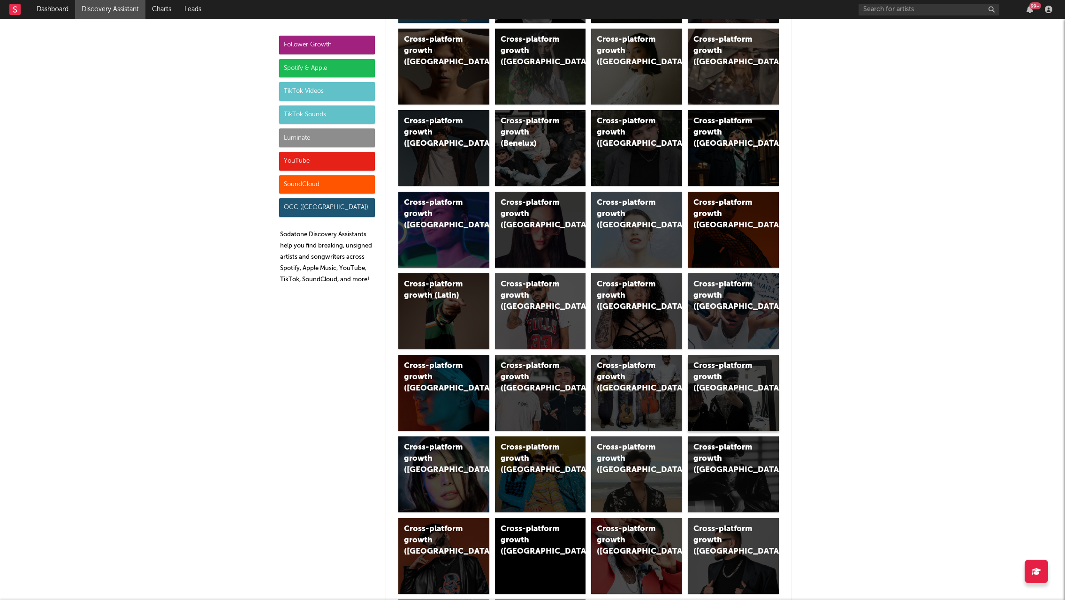
scroll to position [375, 0]
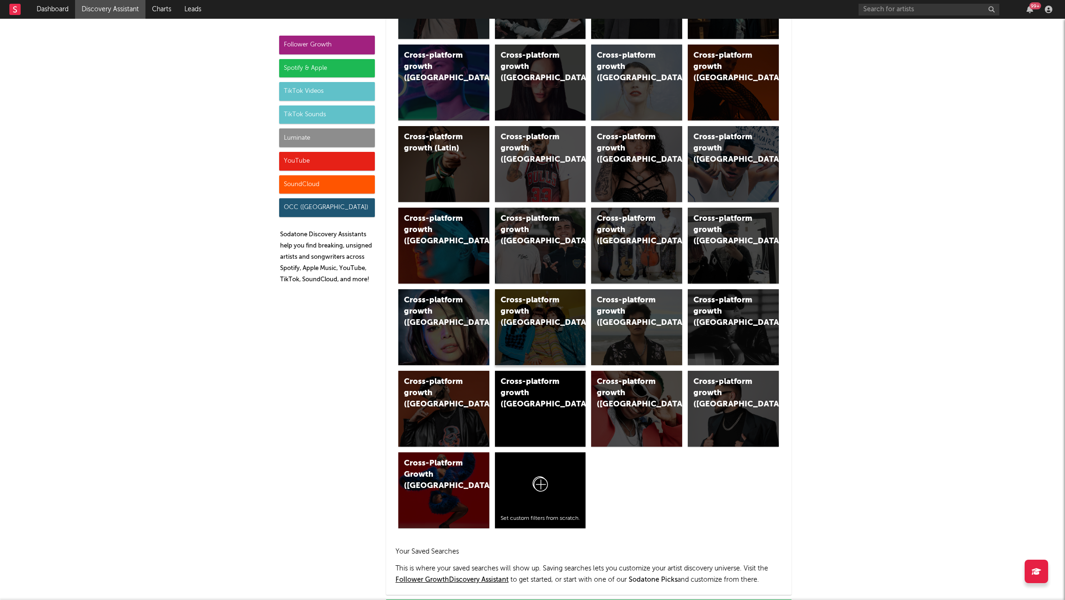
click at [545, 338] on div "Cross-platform growth ([GEOGRAPHIC_DATA])" at bounding box center [540, 327] width 91 height 76
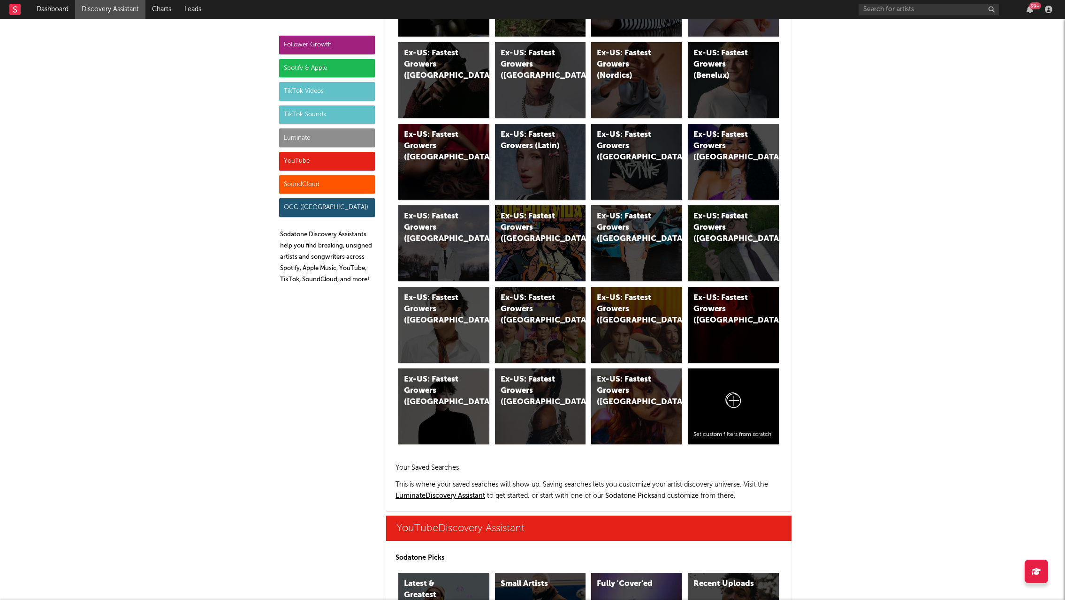
scroll to position [3367, 0]
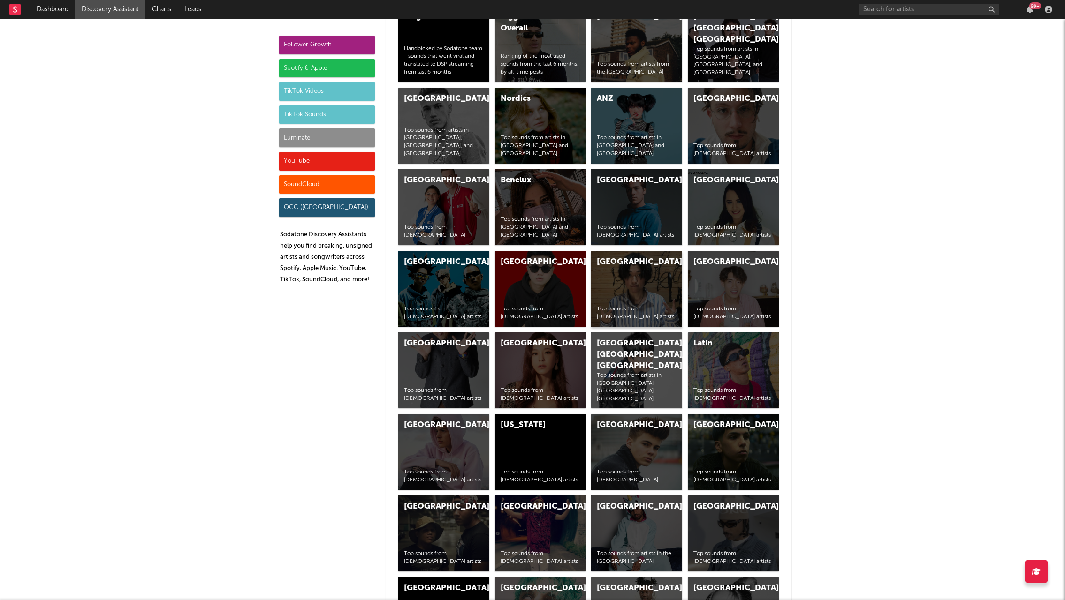
click at [648, 269] on div "Japan Top sounds from Japanese artists" at bounding box center [636, 289] width 91 height 76
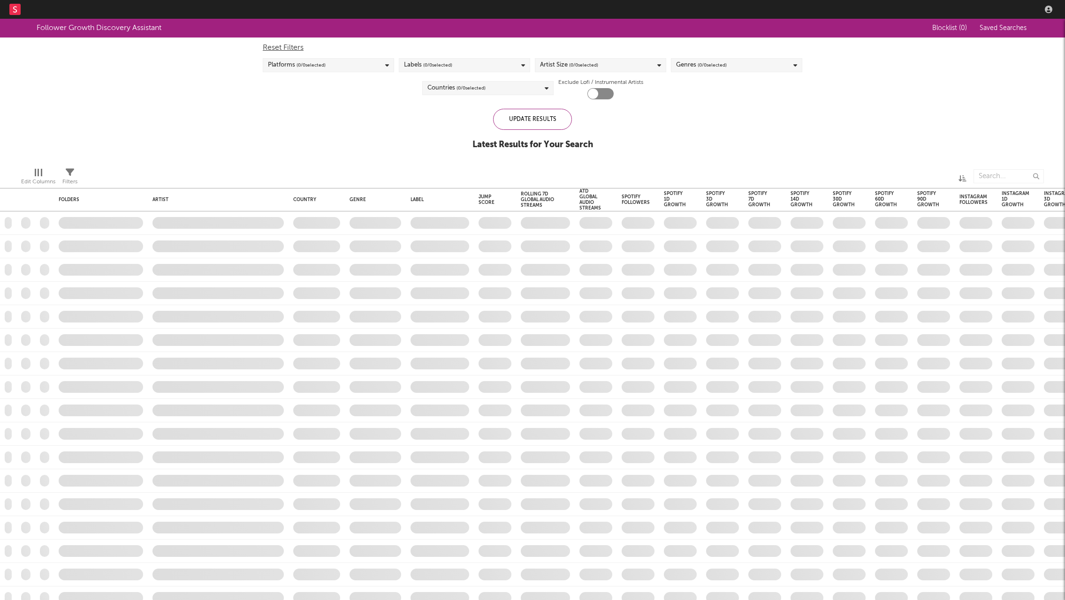
checkbox input "true"
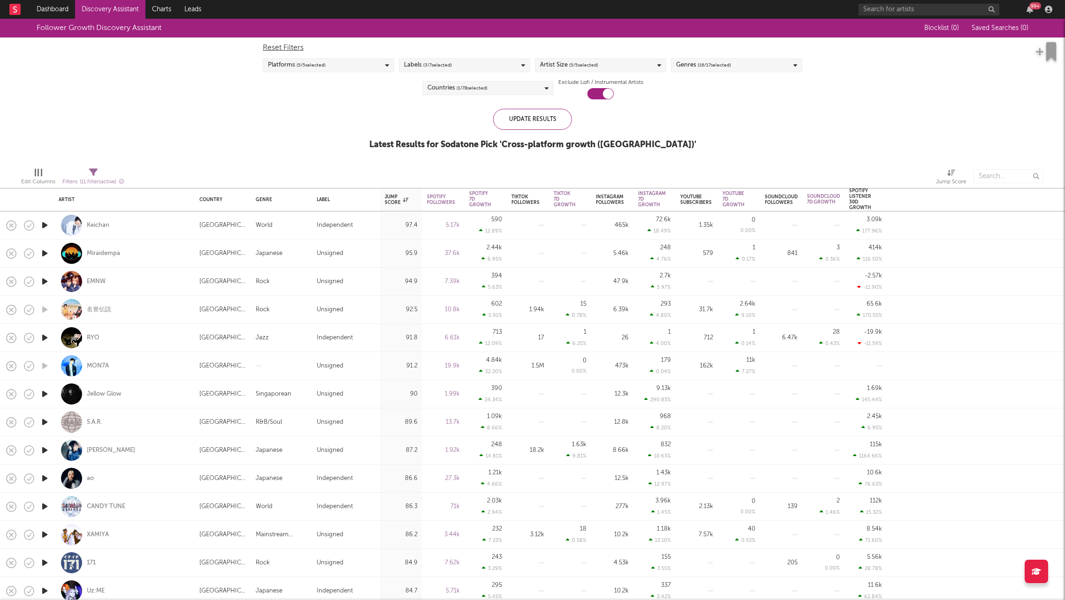
click at [194, 133] on div "Follower Growth Discovery Assistant Blocklist ( 0 ) Saved Searches ( 0 ) Reset …" at bounding box center [532, 89] width 1065 height 141
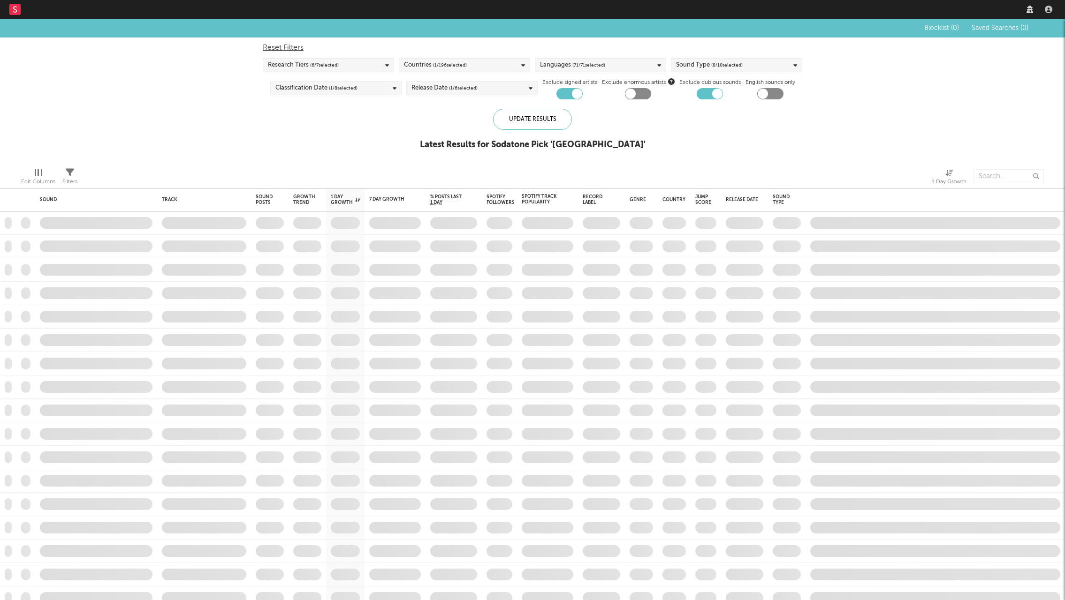
click at [118, 84] on div "Blocklist ( 0 ) Saved Searches ( 0 ) Reset Filters Research Tiers ( 6 / 7 selec…" at bounding box center [532, 89] width 1065 height 141
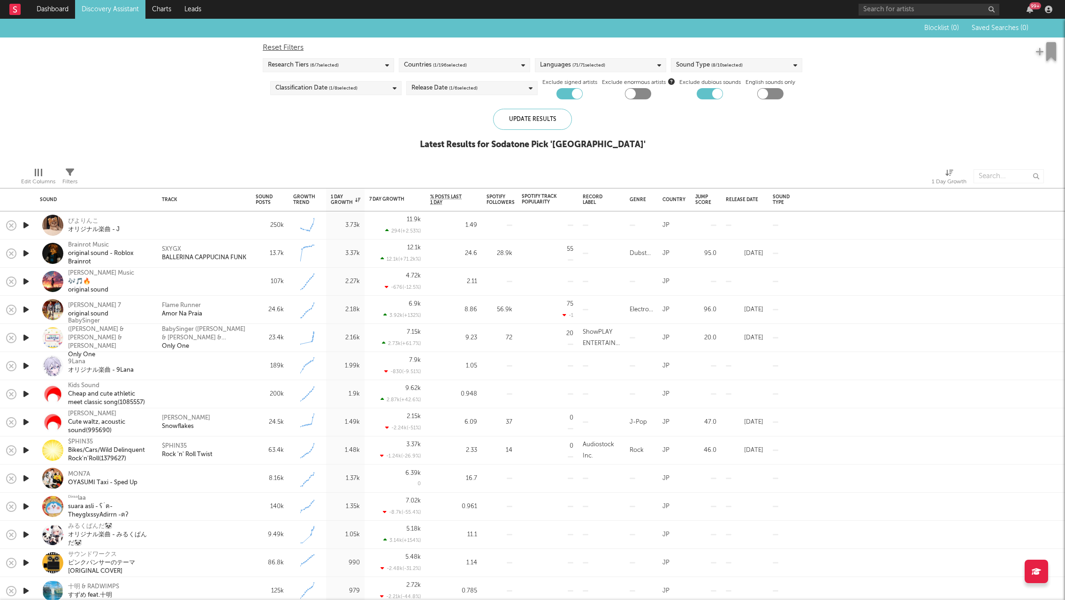
click at [122, 122] on div "Blocklist ( 0 ) Saved Searches ( 0 ) Reset Filters Research Tiers ( 6 / 7 selec…" at bounding box center [532, 89] width 1065 height 141
click at [261, 122] on div "Blocklist ( 0 ) Saved Searches ( 0 ) Reset Filters Research Tiers ( 6 / 7 selec…" at bounding box center [532, 89] width 1065 height 141
click at [315, 161] on div "Edit Columns Filters 1 Day Growth" at bounding box center [532, 174] width 1065 height 28
click at [816, 164] on div "Edit Columns Filters 1 Day Growth" at bounding box center [532, 174] width 1065 height 28
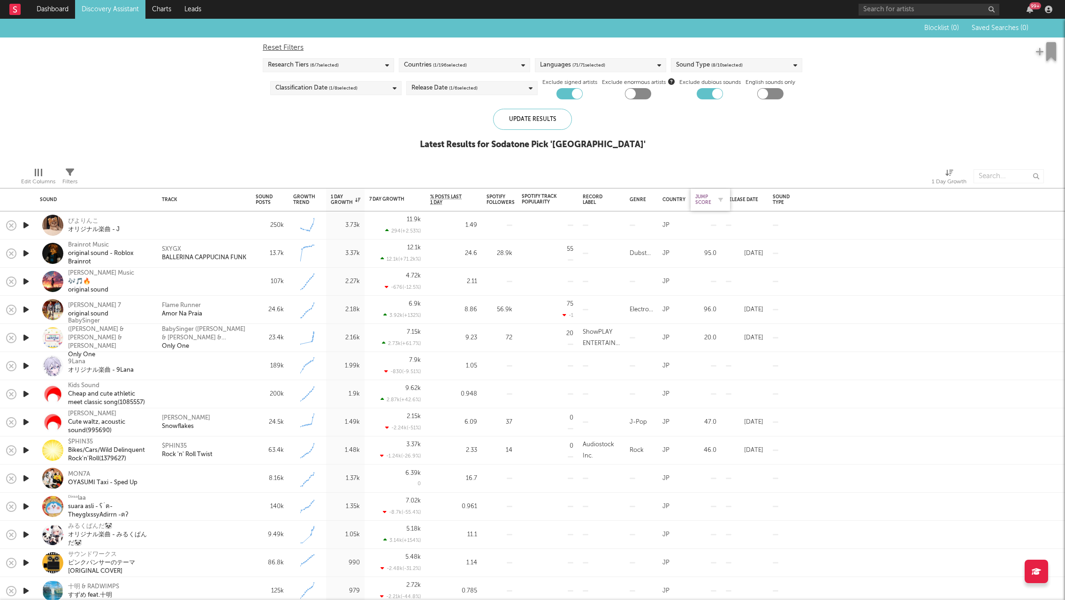
click at [703, 201] on div "Jump Score" at bounding box center [703, 199] width 16 height 11
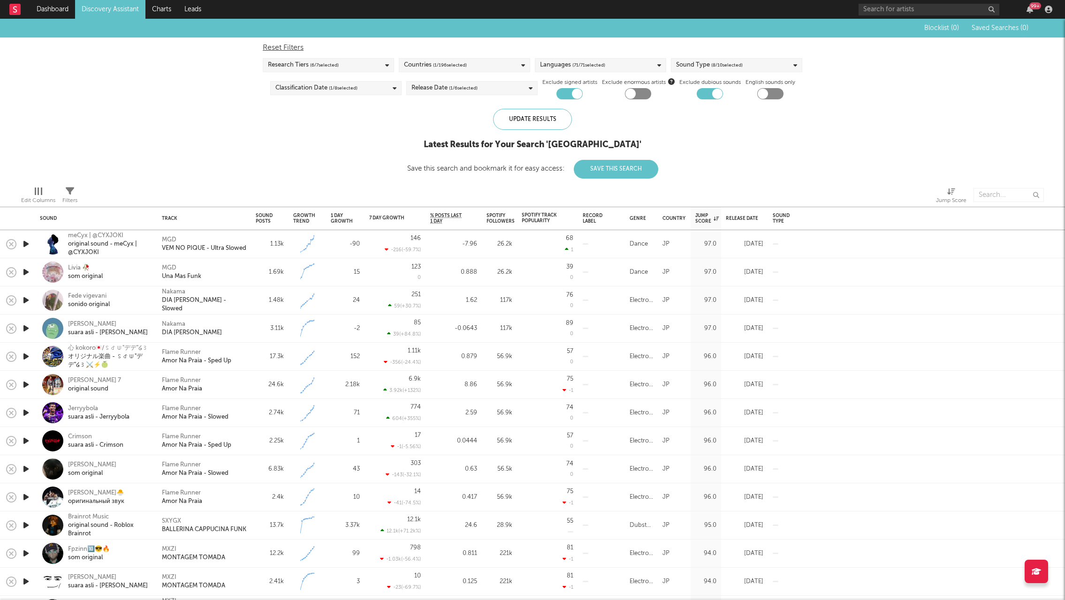
drag, startPoint x: 231, startPoint y: 154, endPoint x: 331, endPoint y: 149, distance: 100.5
click at [238, 154] on div "Blocklist ( 0 ) Saved Searches ( 0 ) Reset Filters Research Tiers ( 6 / 7 selec…" at bounding box center [532, 99] width 1065 height 160
click at [588, 65] on span "( 71 / 71 selected)" at bounding box center [588, 65] width 33 height 11
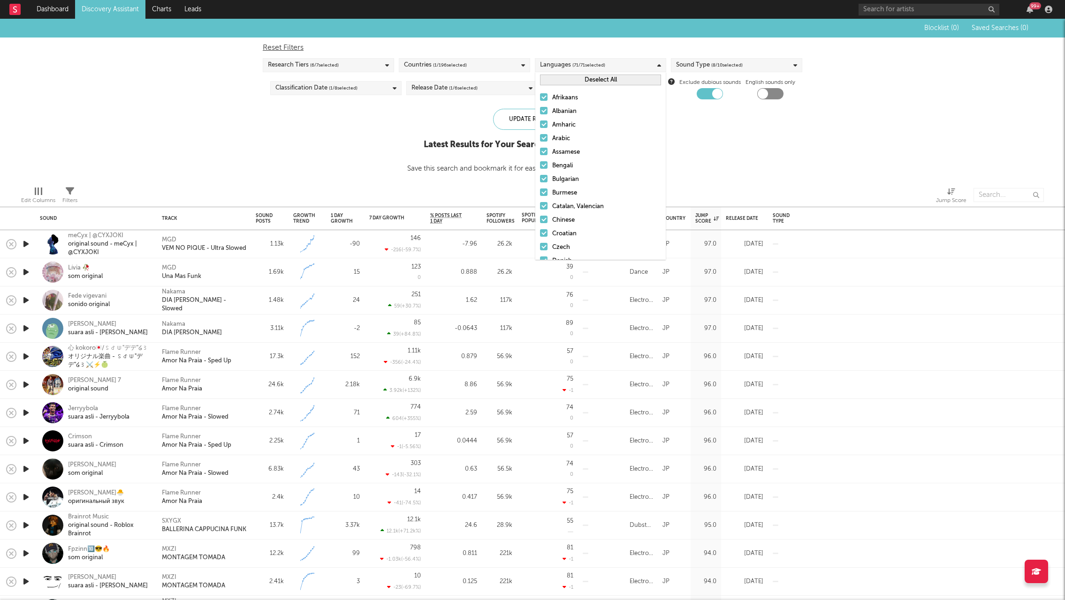
click at [592, 62] on span "( 71 / 71 selected)" at bounding box center [588, 65] width 33 height 11
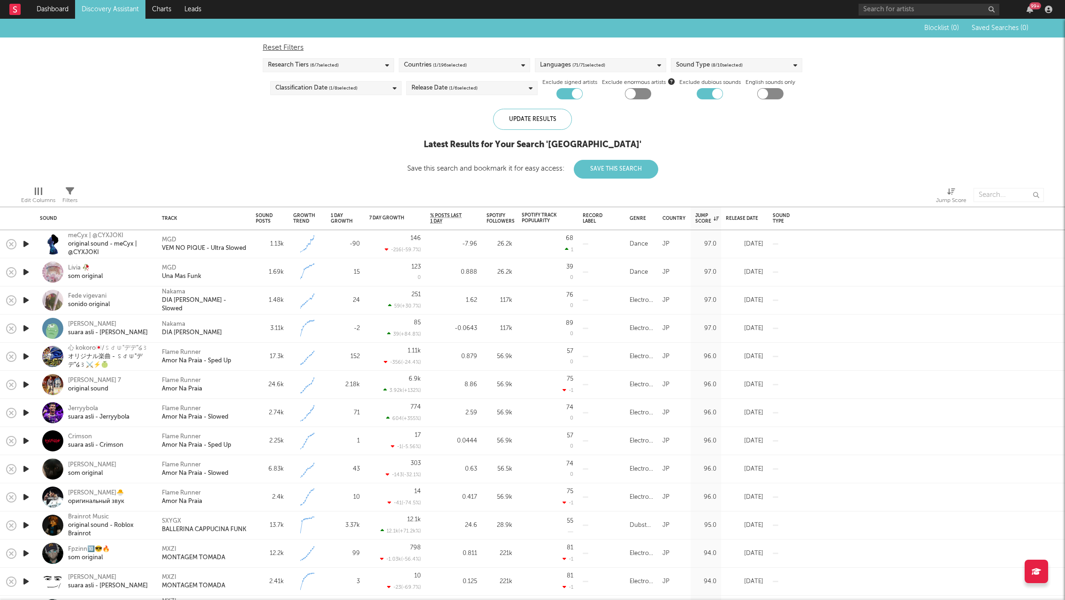
click at [453, 60] on span "( 1 / 196 selected)" at bounding box center [450, 65] width 34 height 11
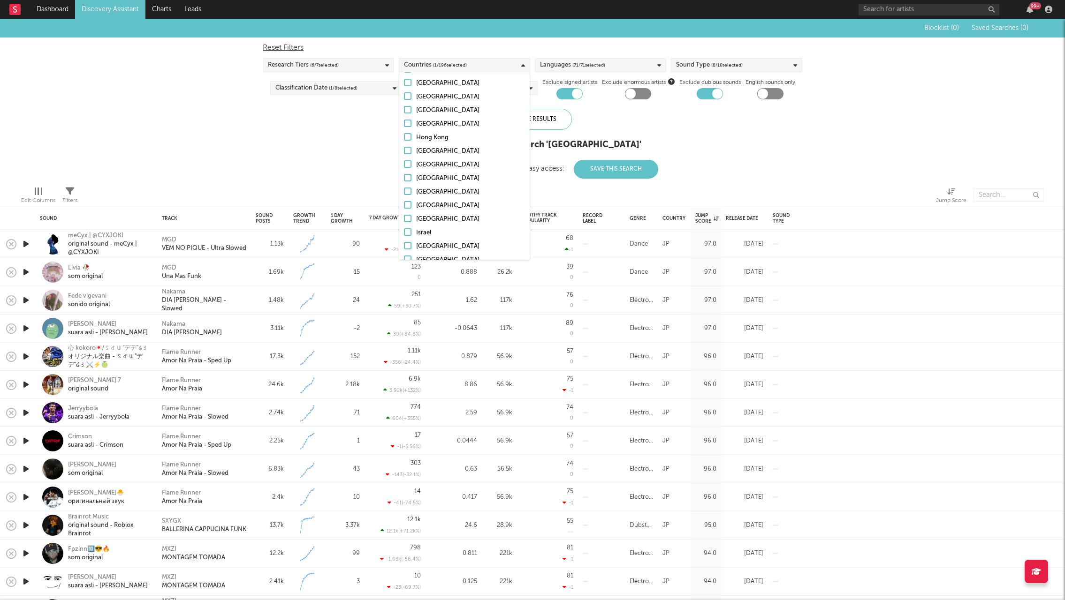
scroll to position [1044, 0]
click at [309, 151] on div "Blocklist ( 0 ) Saved Searches ( 0 ) Reset Filters Research Tiers ( 6 / 7 selec…" at bounding box center [532, 99] width 1065 height 160
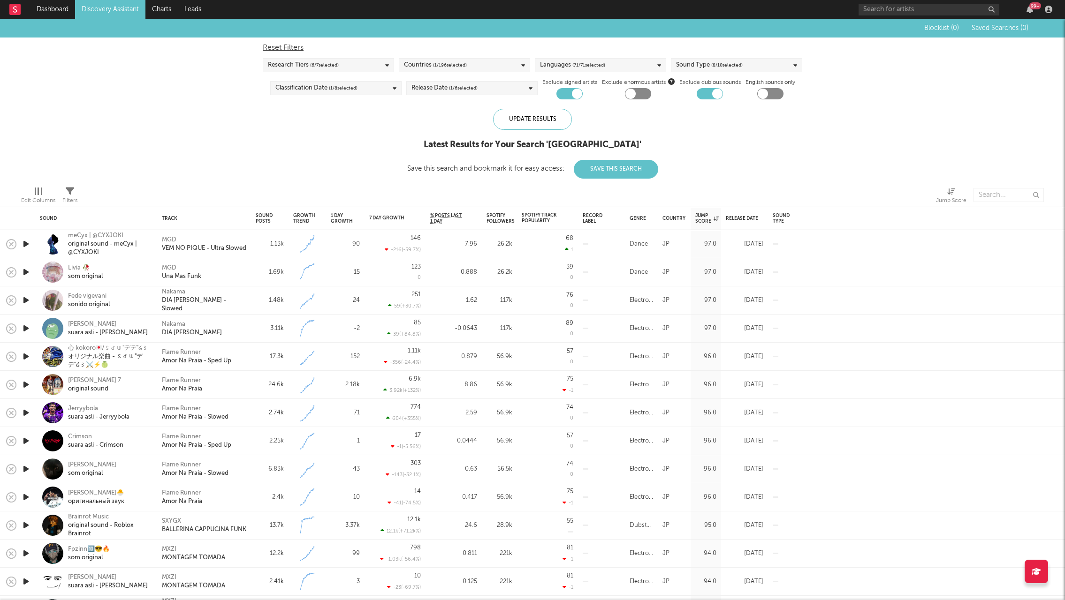
click at [312, 125] on div "Blocklist ( 0 ) Saved Searches ( 0 ) Reset Filters Research Tiers ( 6 / 7 selec…" at bounding box center [532, 99] width 1065 height 160
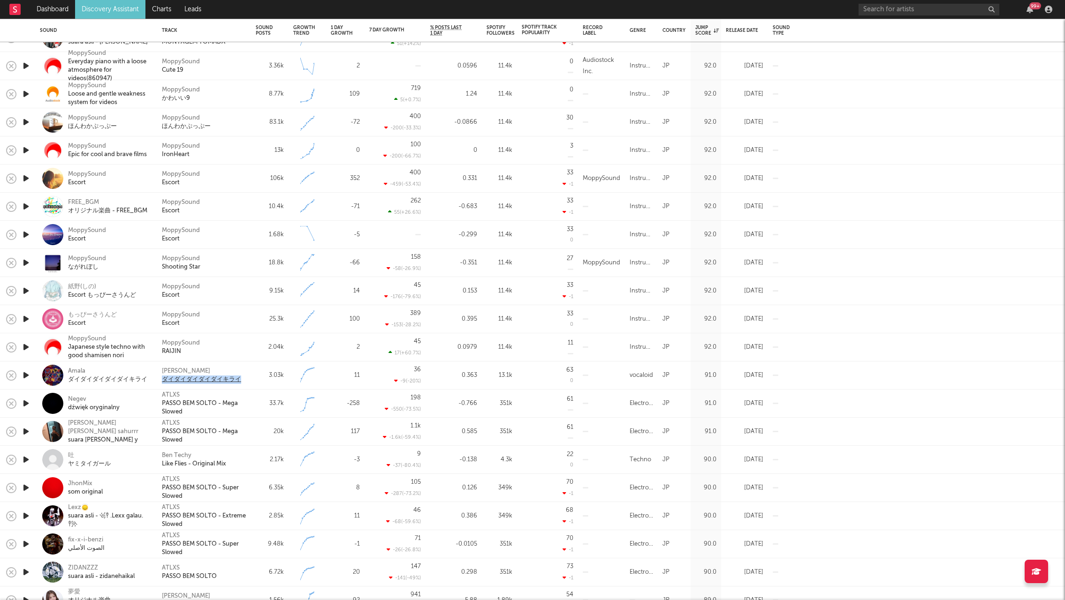
drag, startPoint x: 247, startPoint y: 384, endPoint x: 162, endPoint y: 382, distance: 84.9
click at [162, 382] on div "雨良 ダイダイダイダイダイキライ" at bounding box center [204, 376] width 94 height 28
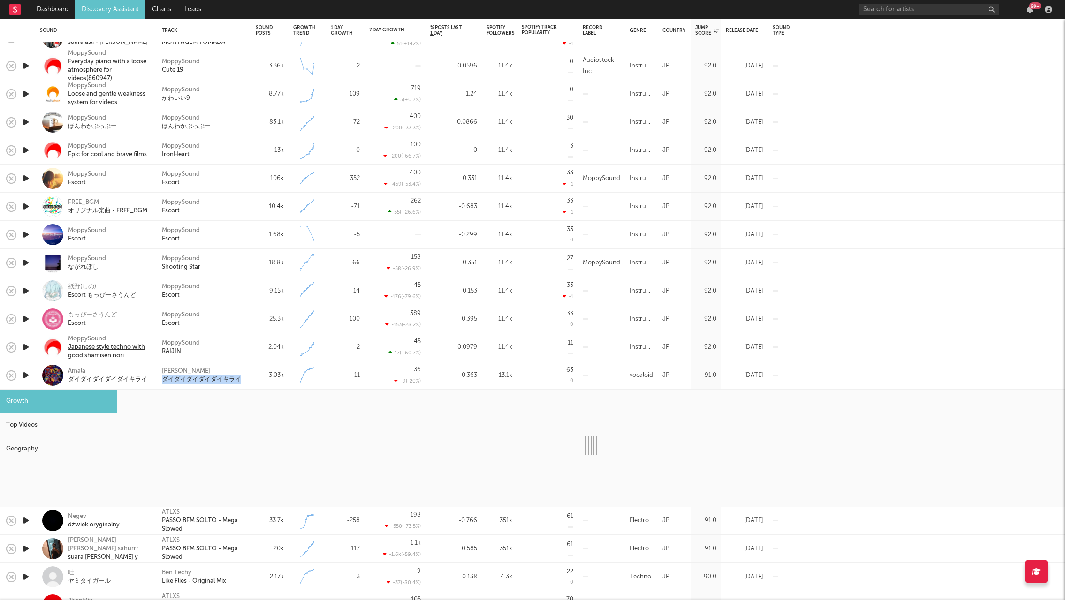
copy div "ダイダイダイダイダイキライ"
select select "1w"
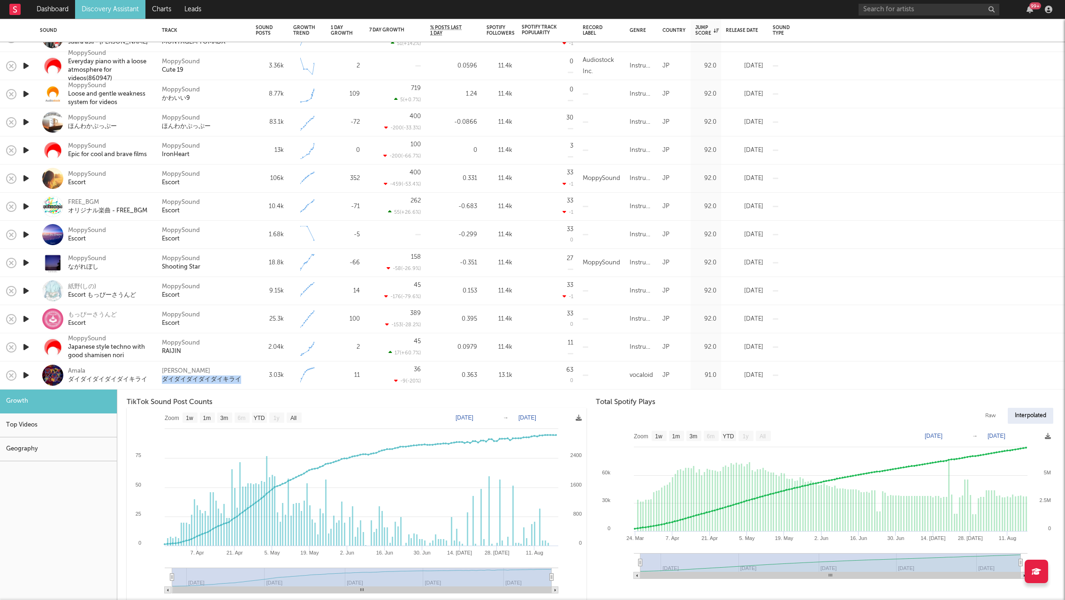
click at [256, 375] on div "3.03k" at bounding box center [270, 375] width 28 height 11
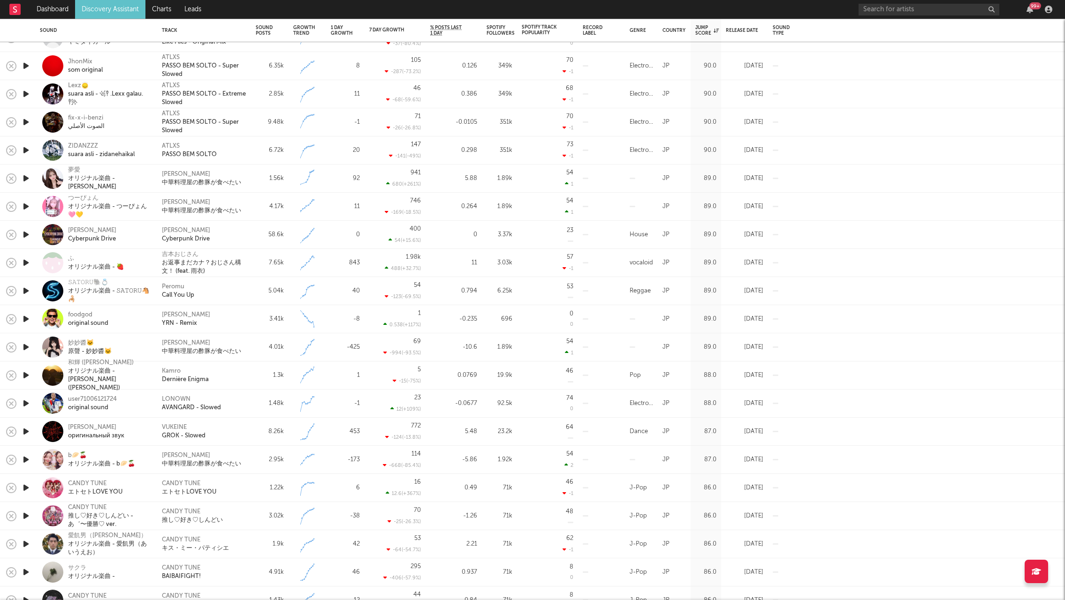
click at [116, 11] on link "Discovery Assistant" at bounding box center [110, 9] width 70 height 19
